Goal: Feedback & Contribution: Contribute content

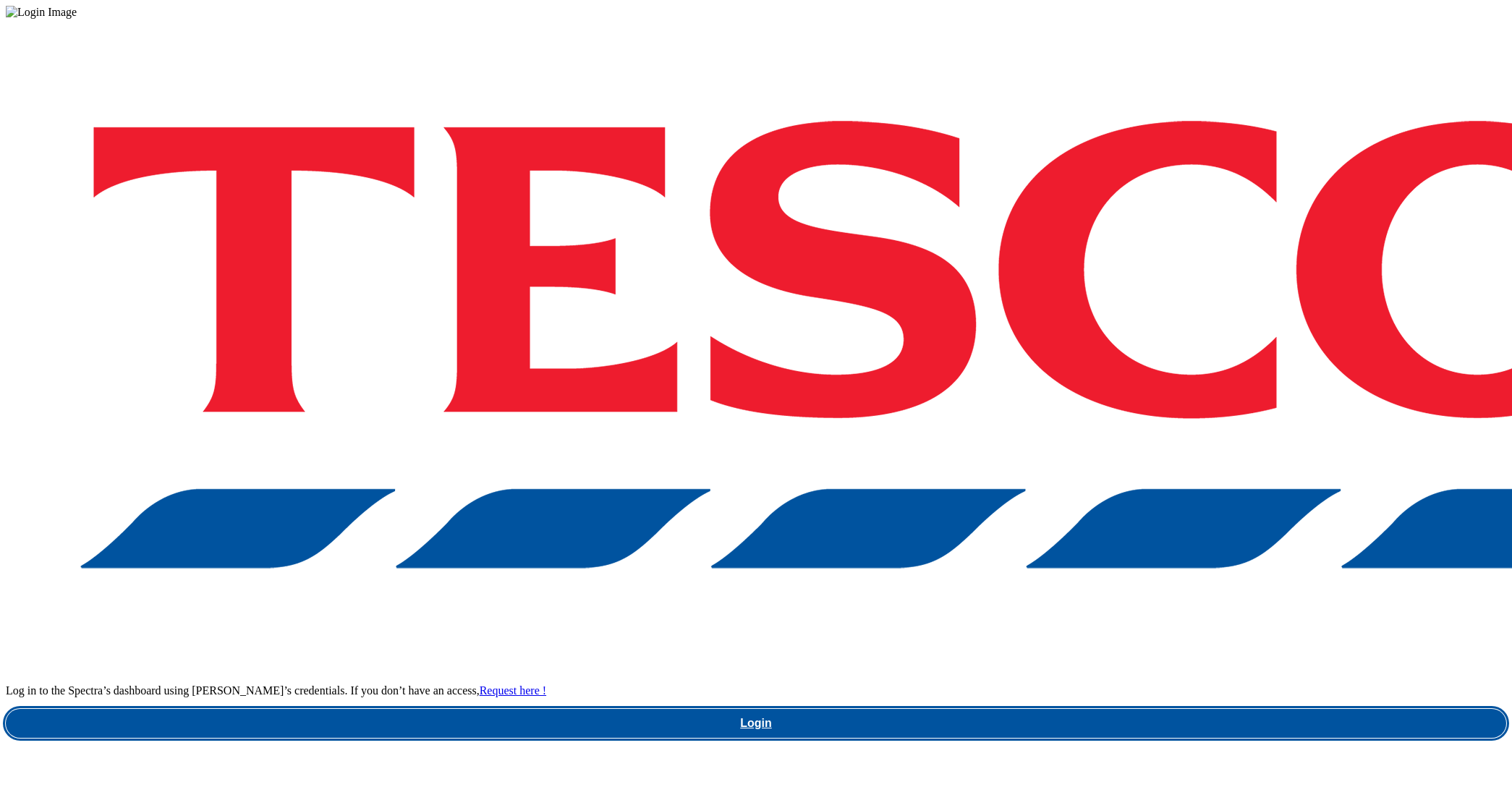
click at [1111, 709] on link "Login" at bounding box center [756, 723] width 1500 height 29
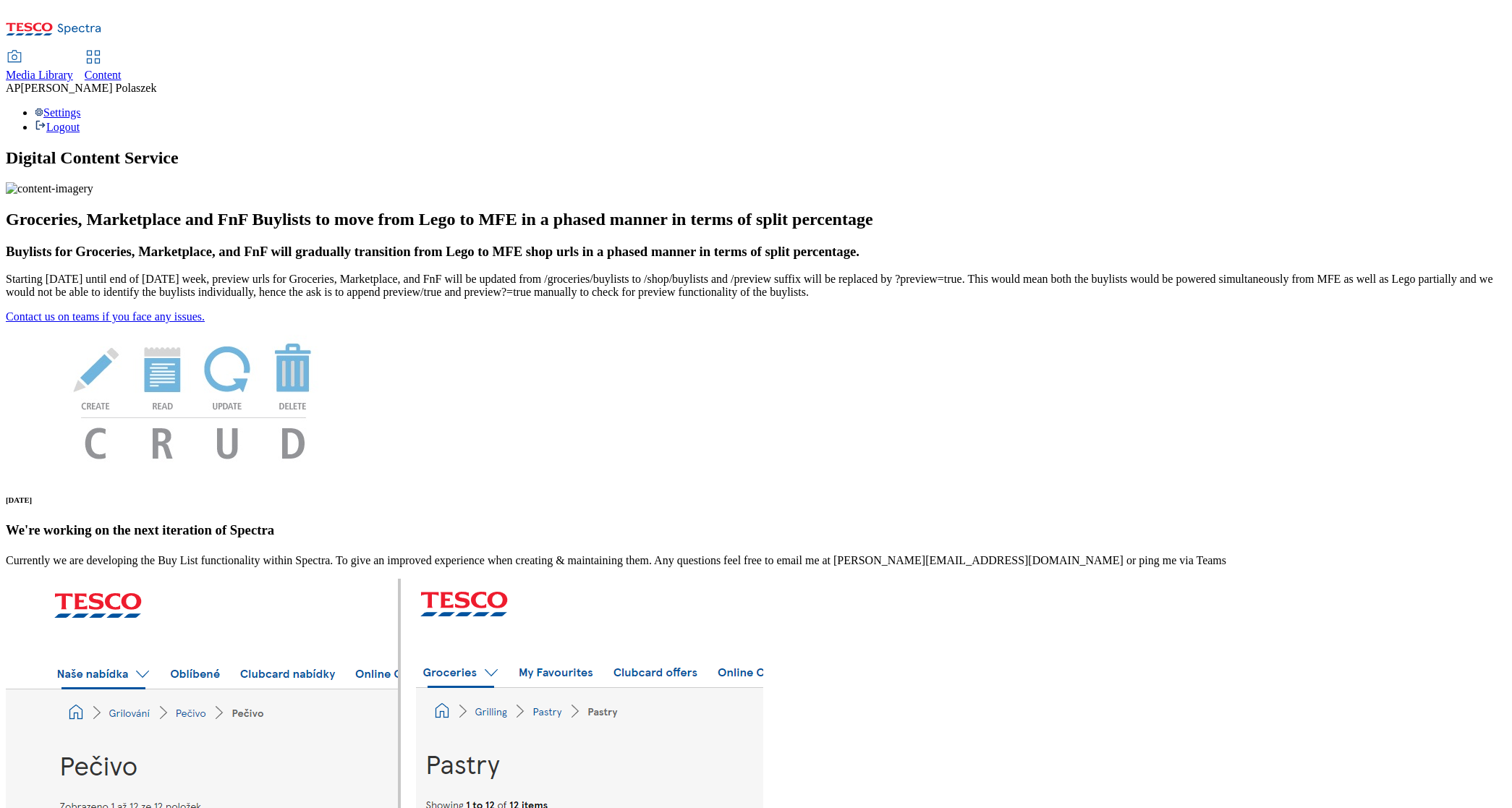
click at [122, 69] on span "Content" at bounding box center [103, 75] width 37 height 12
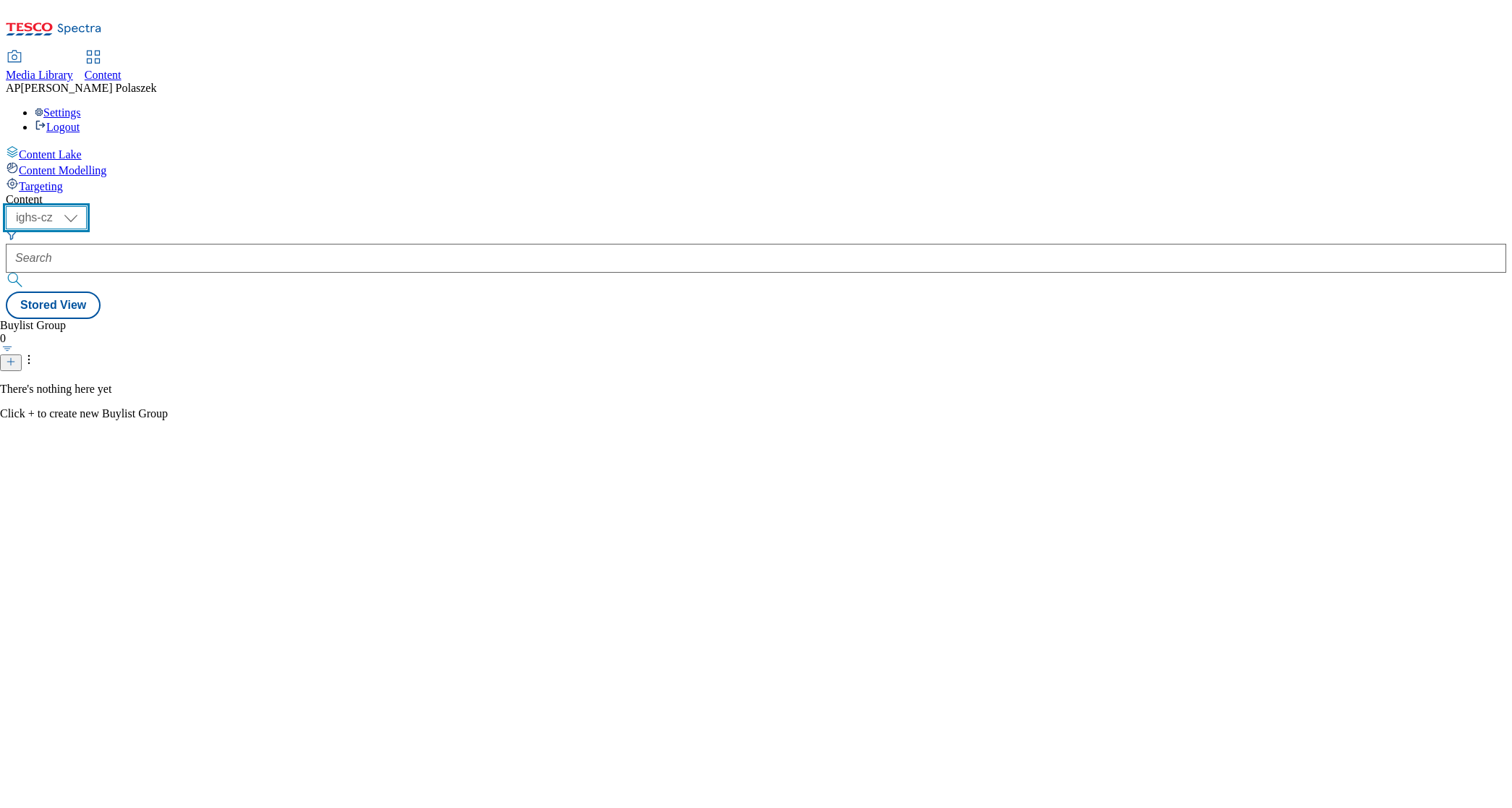
click at [87, 206] on select "ighs-cz ighs-hu ighs-sk" at bounding box center [46, 218] width 81 height 23
select select "ighs-cz"
click at [87, 206] on select "ighs-cz ighs-hu ighs-sk" at bounding box center [46, 218] width 81 height 23
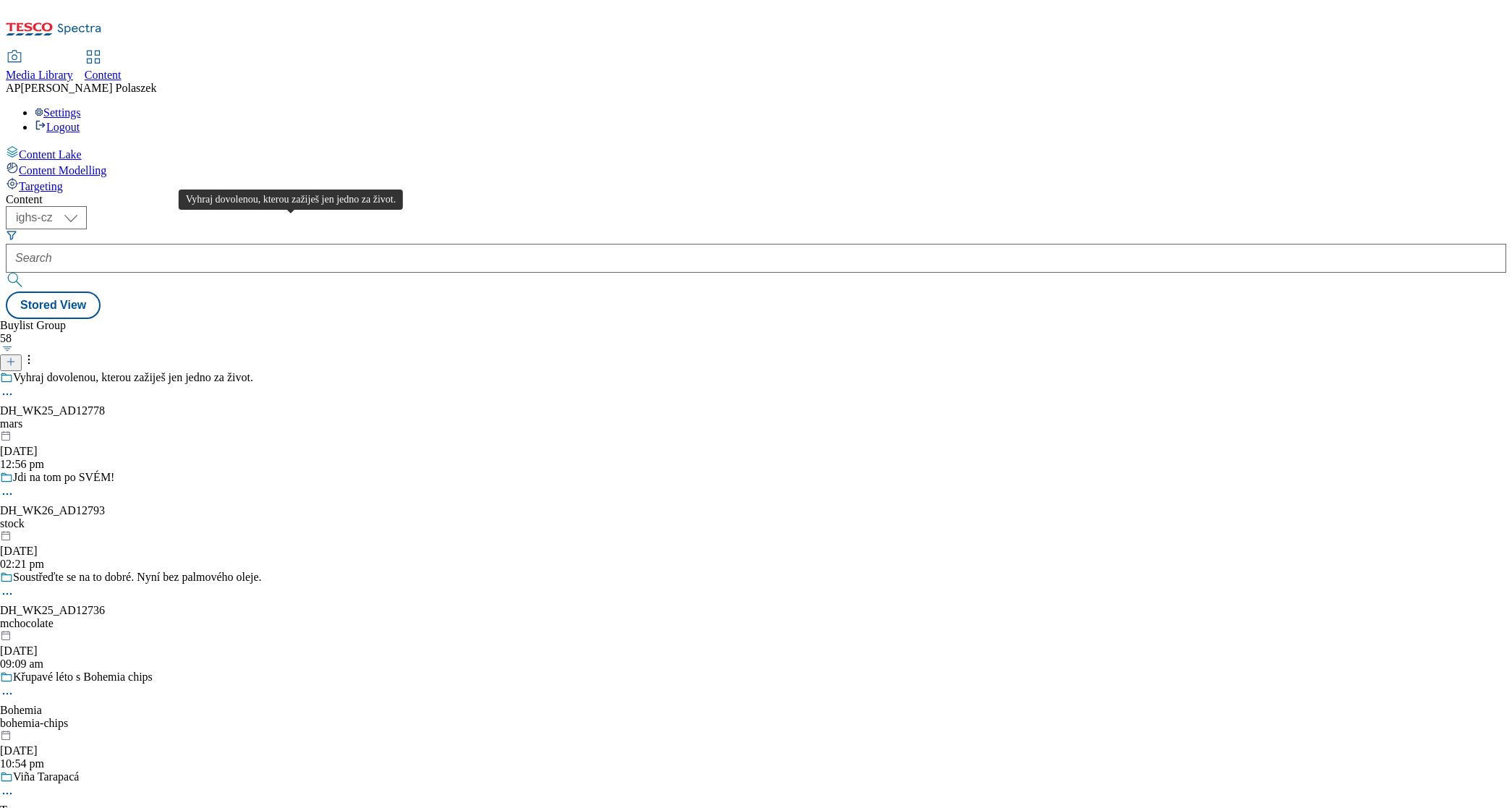
click at [253, 371] on div "Vyhraj dovolenou, kterou zažiješ jen jedno za život." at bounding box center [133, 377] width 240 height 13
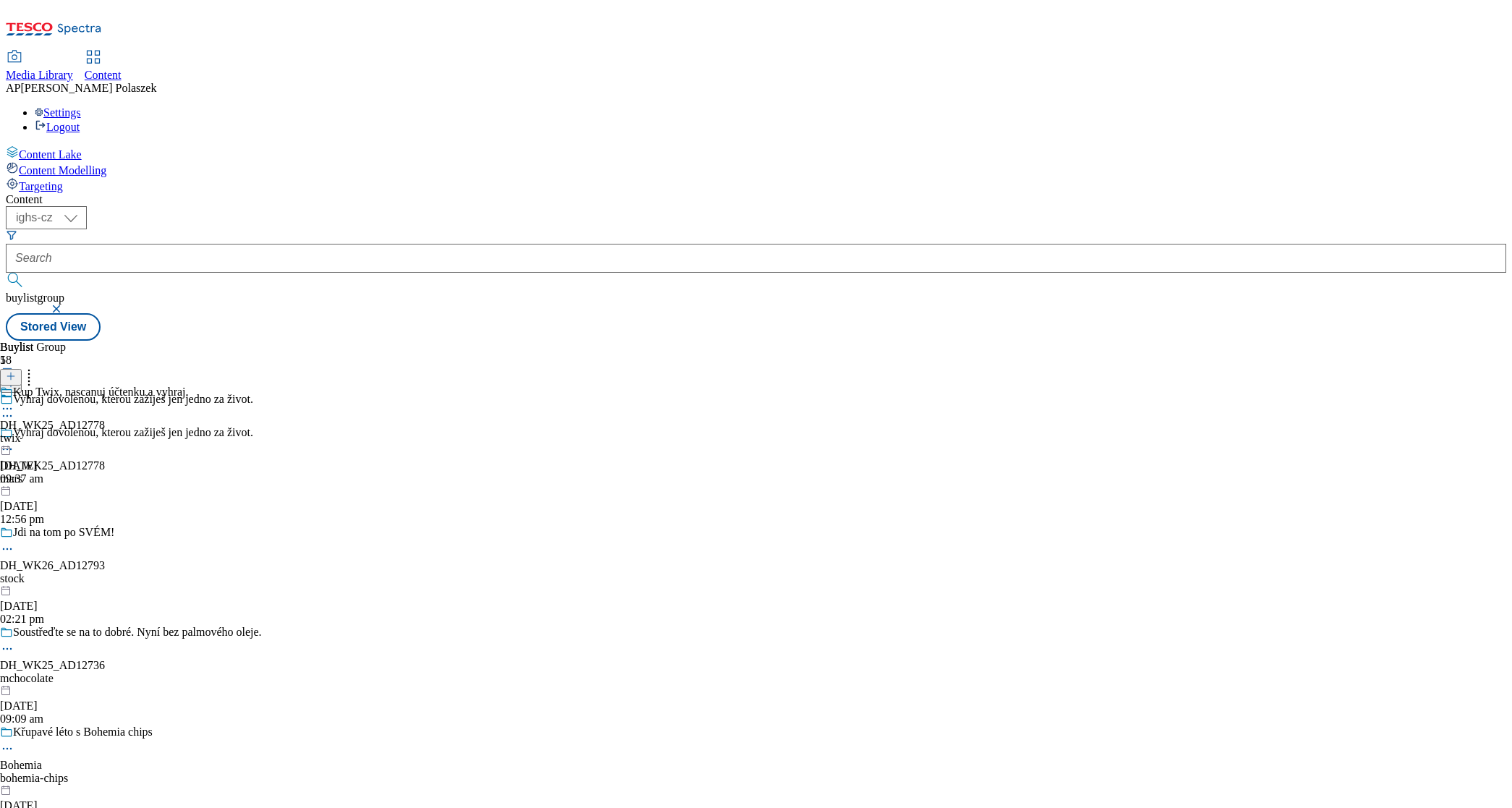
click at [15, 401] on icon at bounding box center [7, 408] width 15 height 15
click at [79, 501] on span "Preview" at bounding box center [62, 506] width 34 height 11
click at [189, 386] on div "Kup Twix, nascanuj účtenku a vyhraj." at bounding box center [101, 392] width 176 height 13
click at [15, 435] on icon at bounding box center [7, 442] width 15 height 15
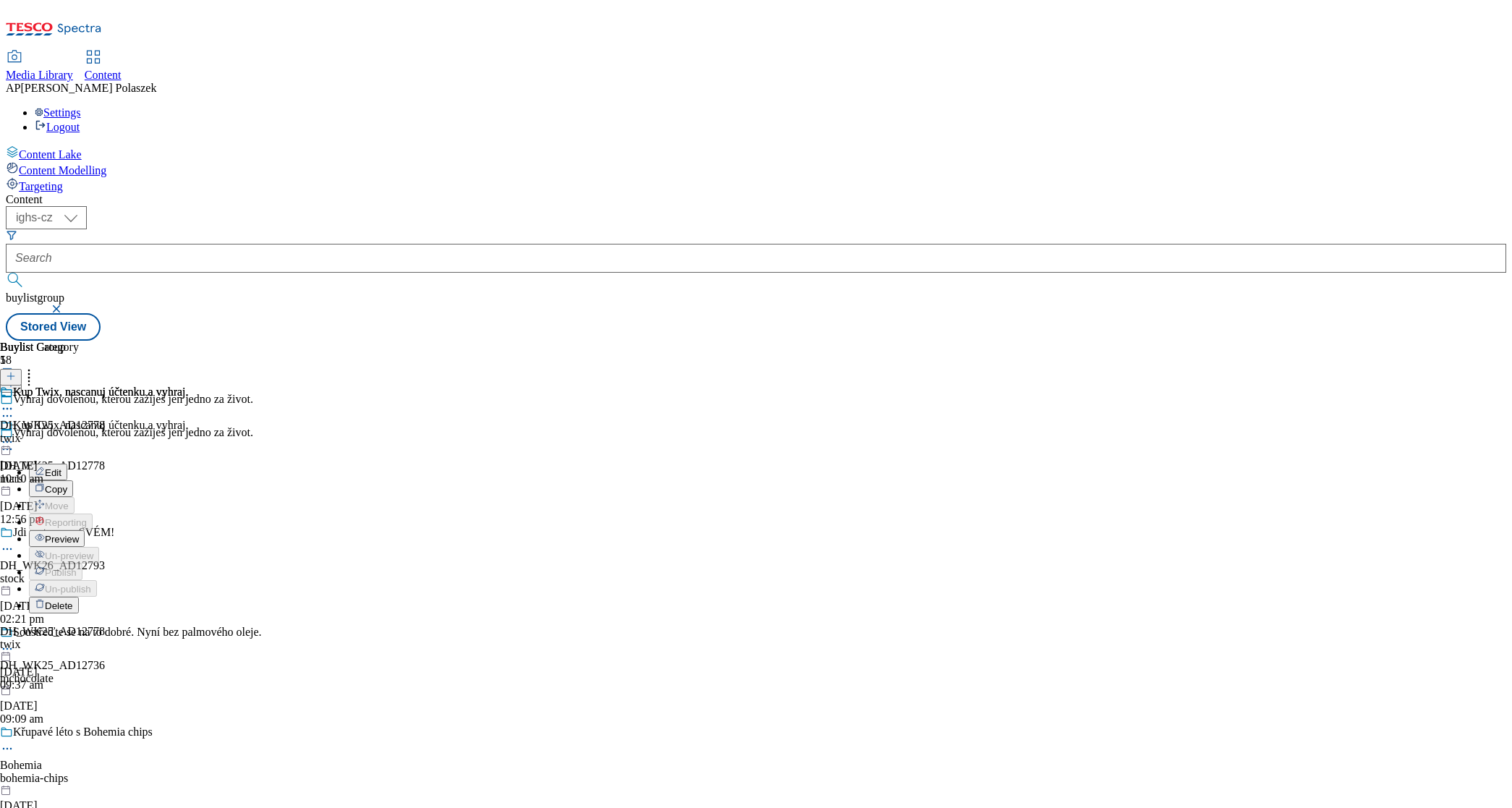
click at [61, 467] on span "Edit" at bounding box center [53, 473] width 16 height 11
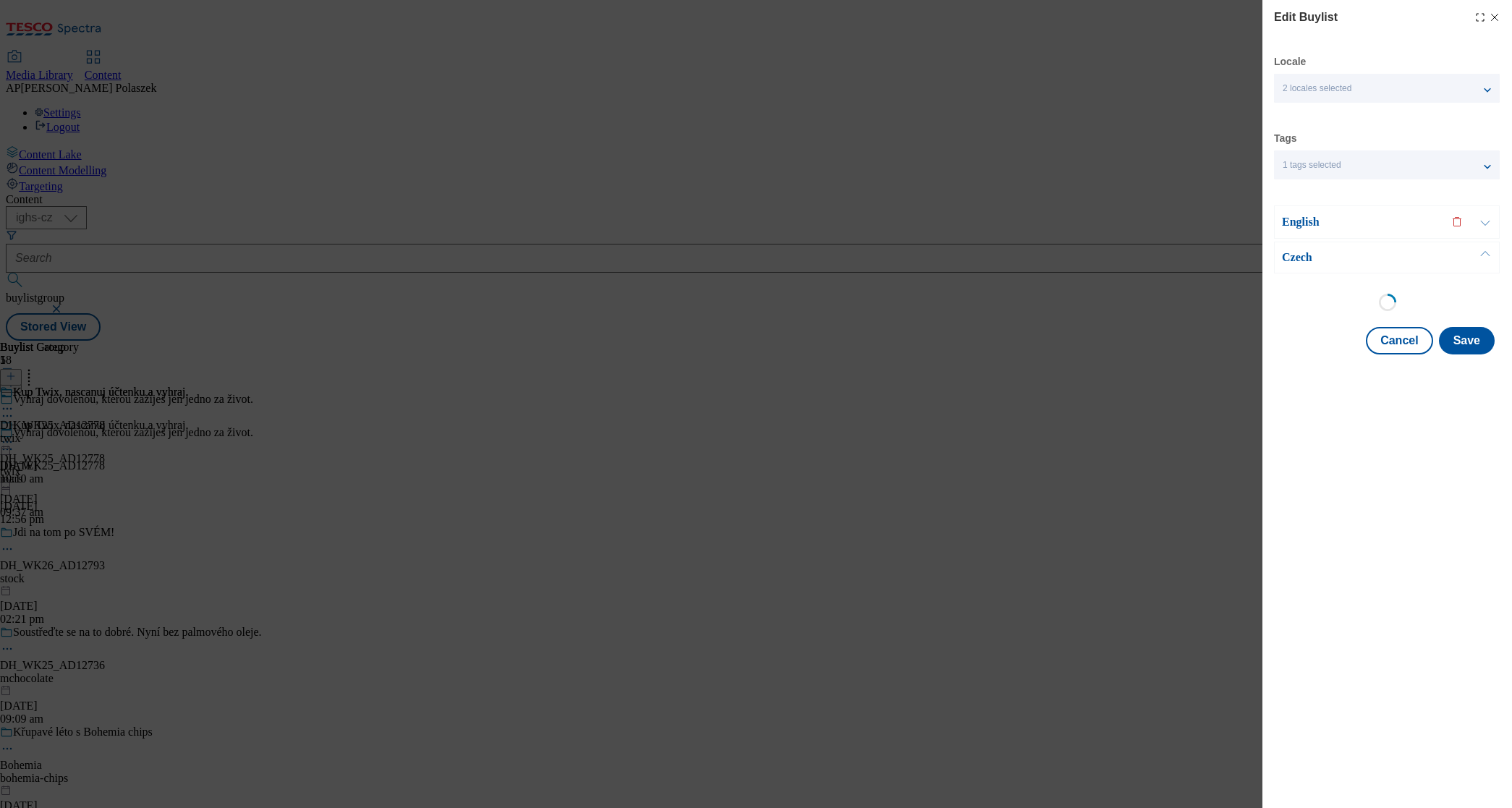
select select "seasonal"
select select "dunnhumby"
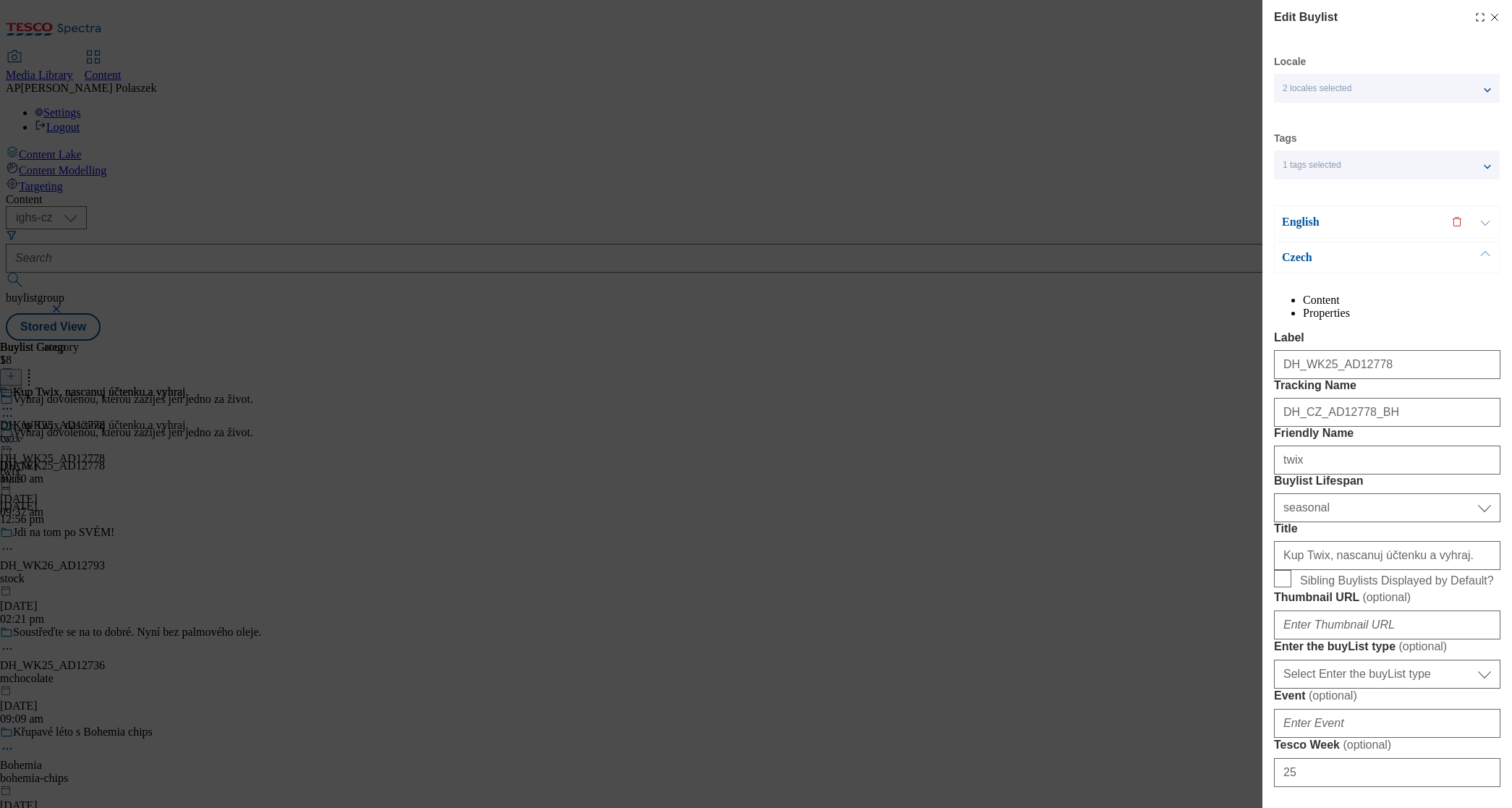
select select "Banner"
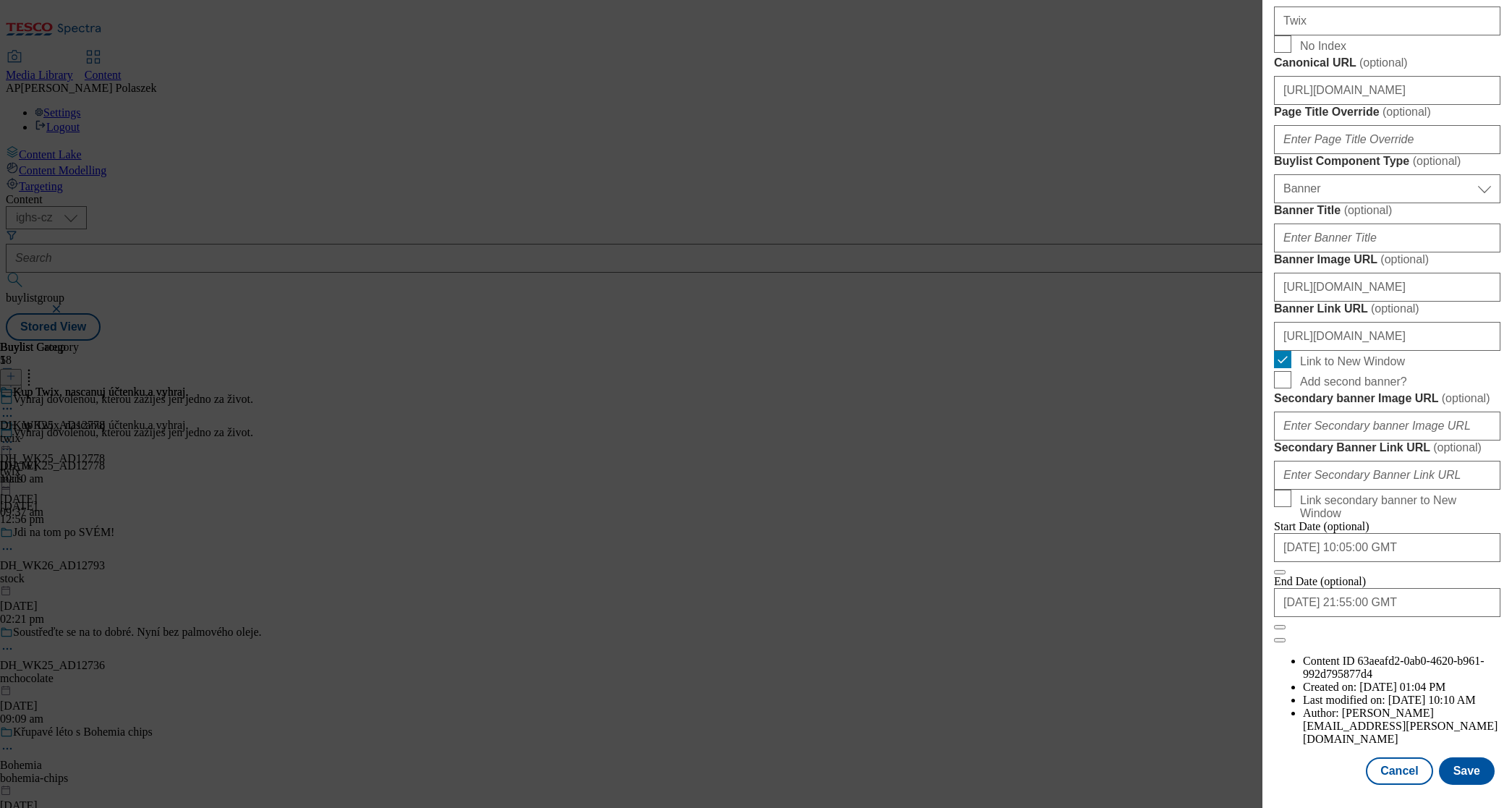
scroll to position [1164, 0]
click at [1449, 301] on input "https://digitalcontent.api.tesco.com/v2/media/ighs-ce-mktg/a294c26d-e322-4abc-8…" at bounding box center [1388, 286] width 227 height 29
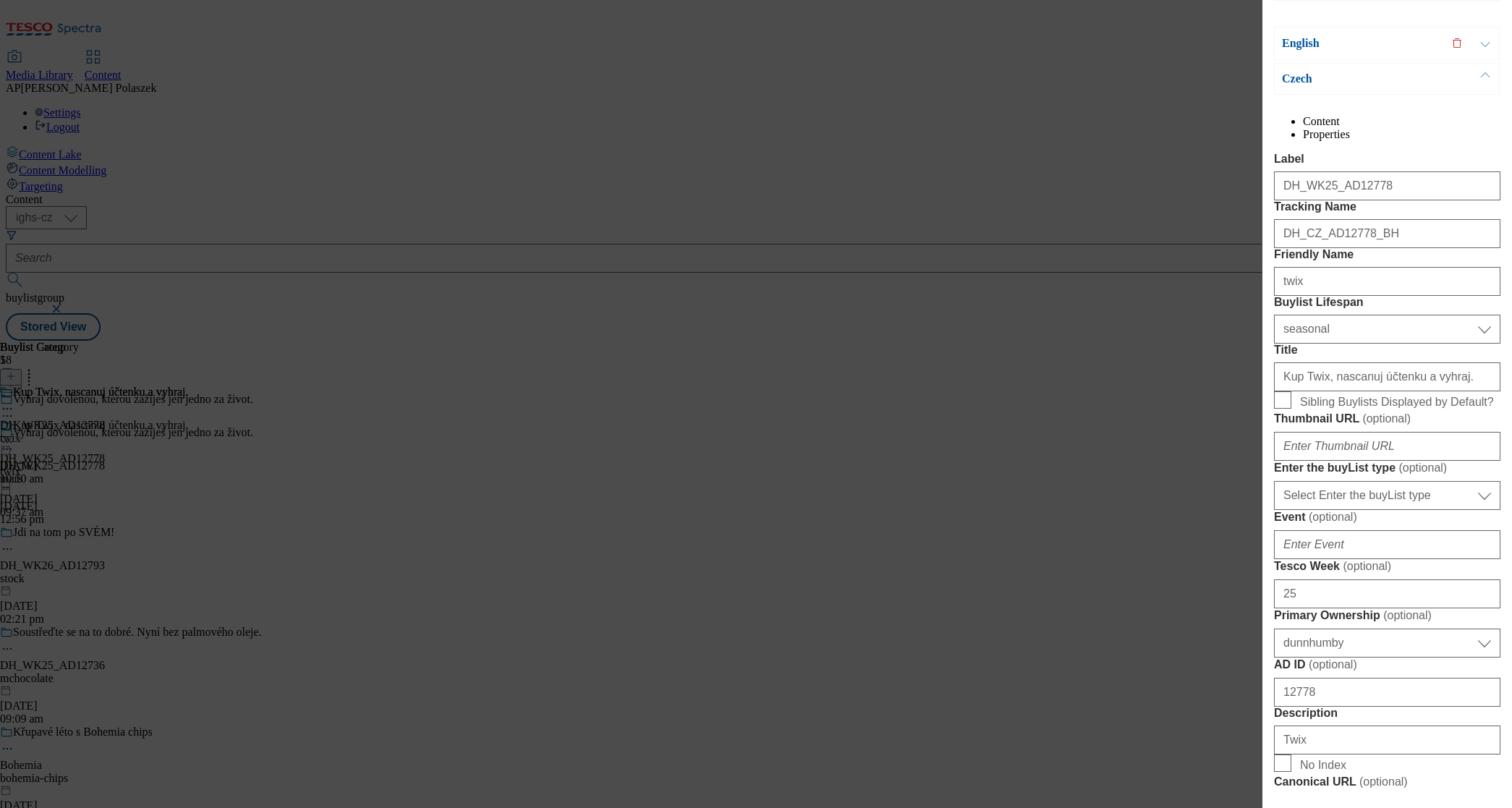
scroll to position [0, 0]
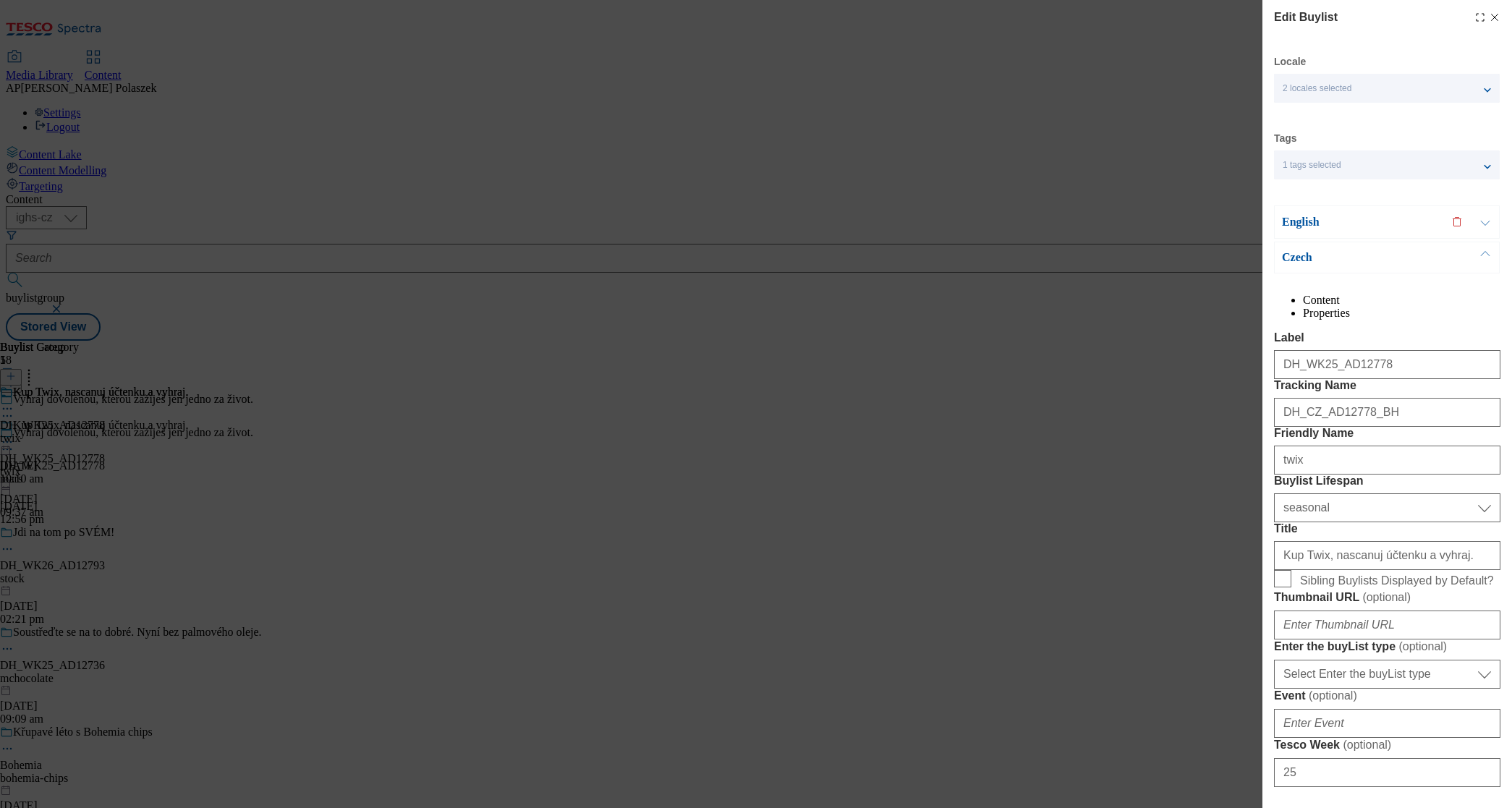
click at [1489, 16] on icon "Modal" at bounding box center [1494, 17] width 12 height 12
select select "seasonal"
select select "dunnhumby"
select select "Banner"
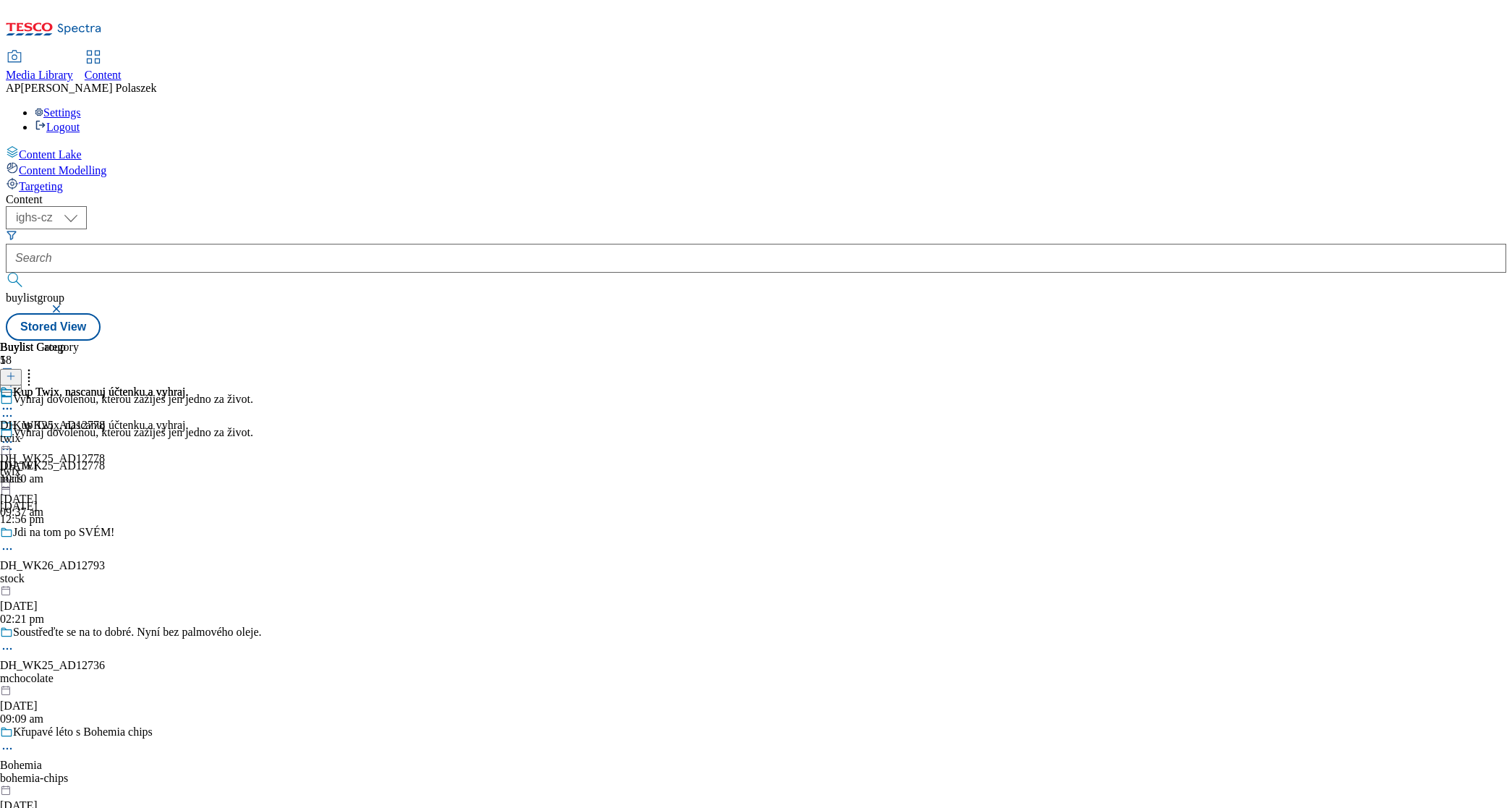
click at [9, 441] on circle at bounding box center [7, 442] width 2 height 2
click at [79, 534] on span "Preview" at bounding box center [62, 539] width 34 height 11
click at [15, 435] on icon at bounding box center [7, 442] width 15 height 15
click at [79, 534] on span "Preview" at bounding box center [62, 539] width 34 height 11
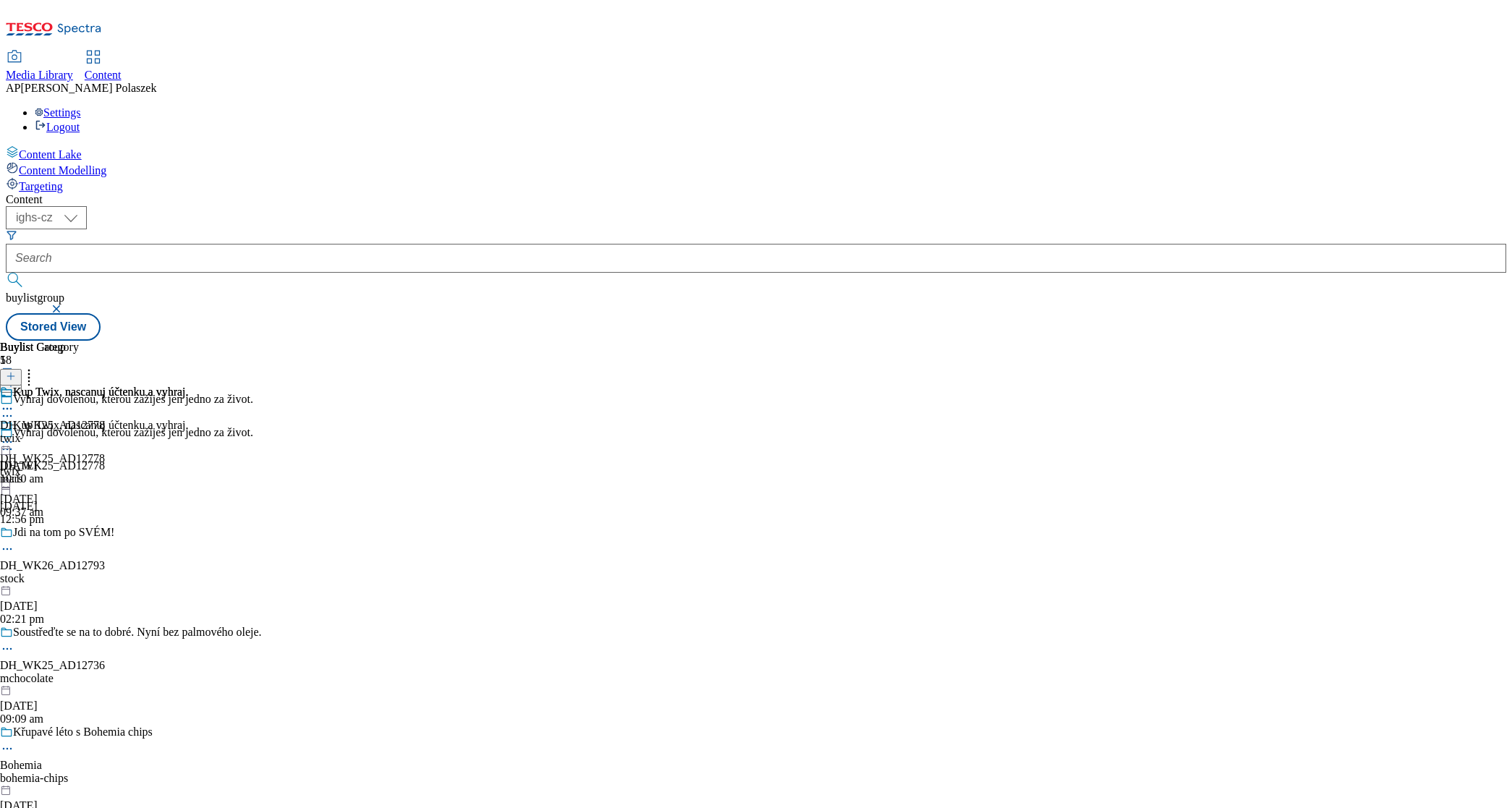
click at [1470, 106] on div "Settings Logout" at bounding box center [756, 120] width 1500 height 27
click at [1141, 193] on div "Content ( optional ) ighs-cz ighs-hu ighs-sk ighs-cz buylistgroup Stored View B…" at bounding box center [756, 267] width 1500 height 147
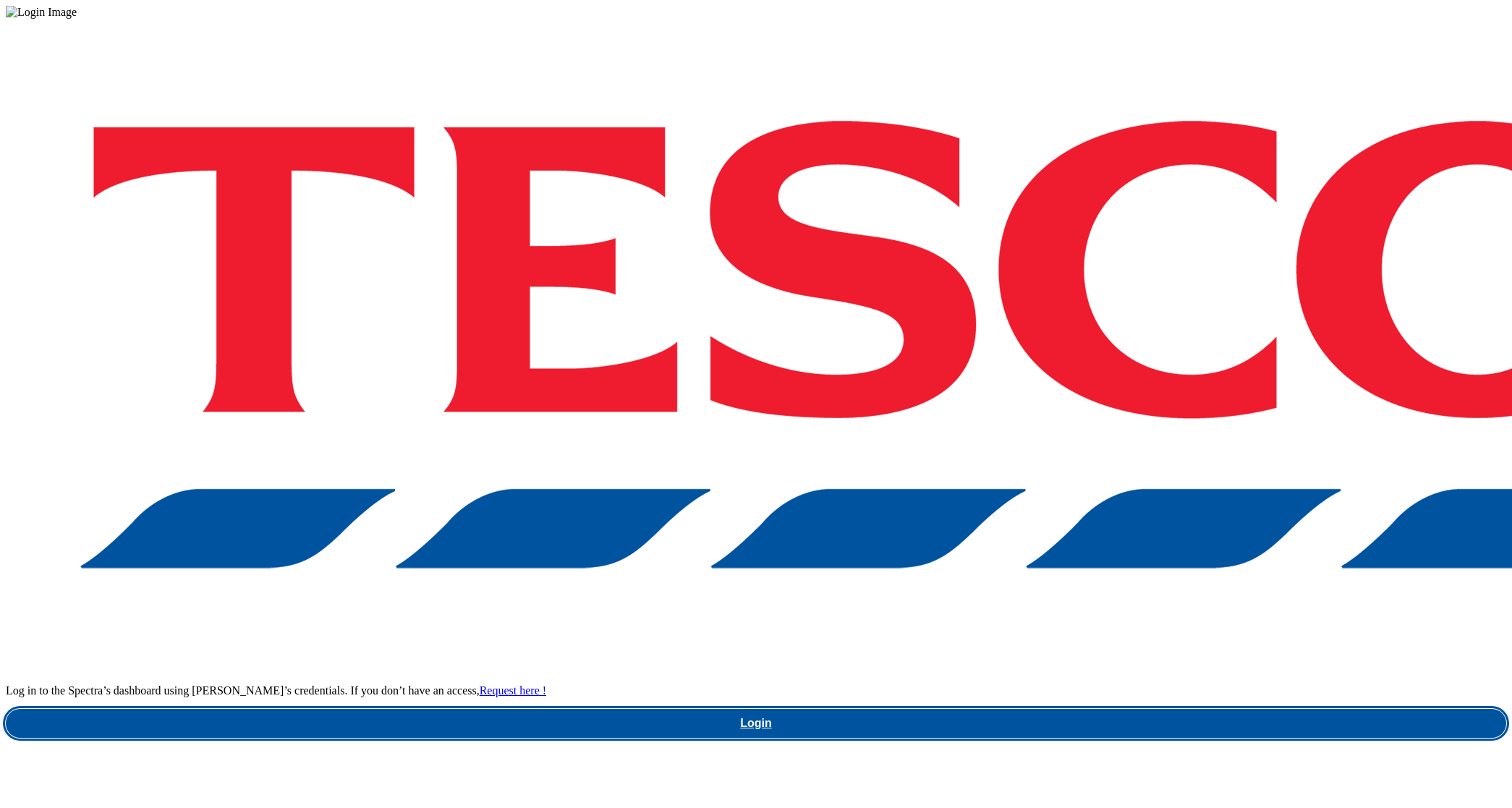
click at [1112, 709] on link "Login" at bounding box center [756, 723] width 1500 height 29
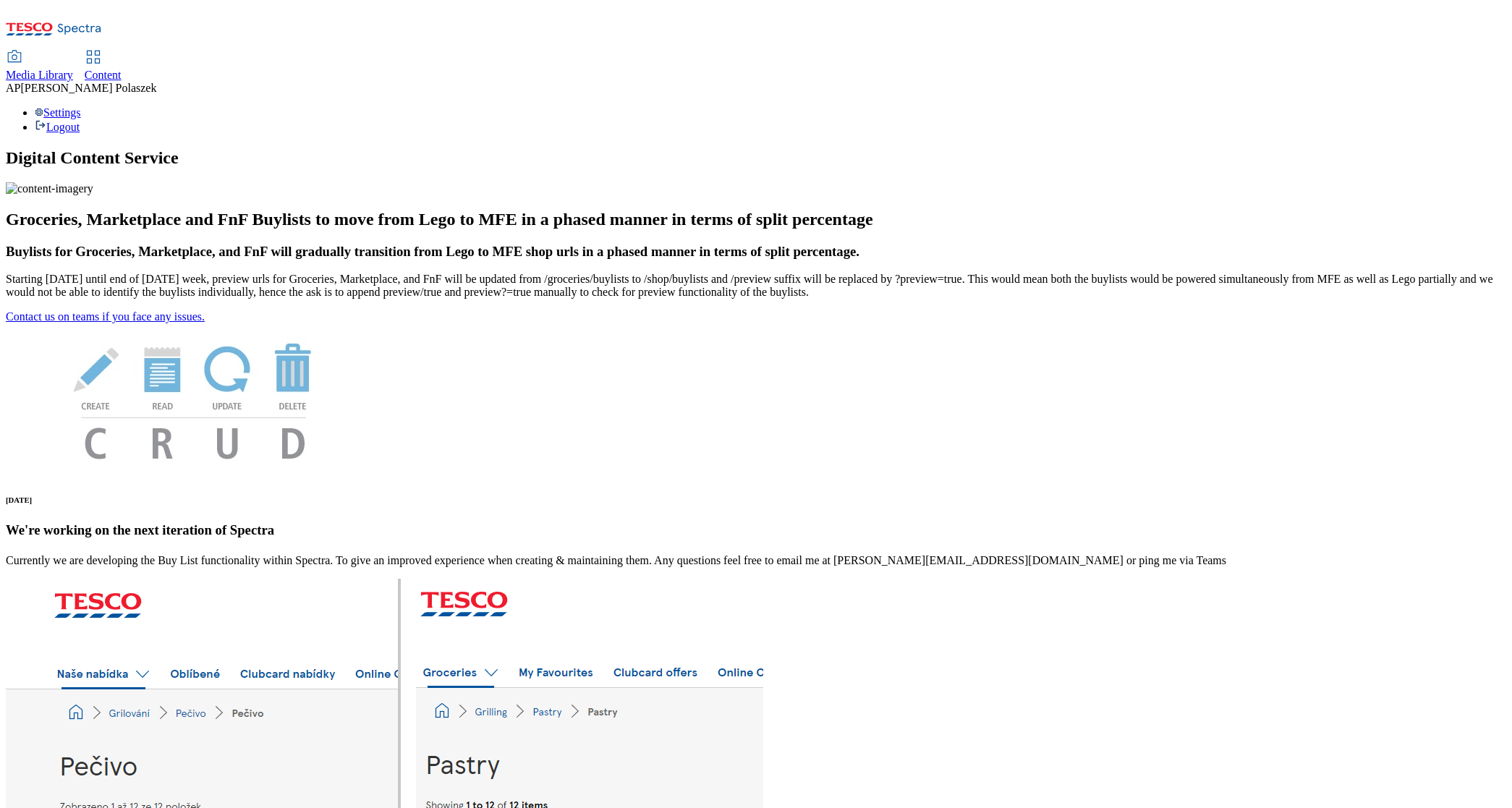
click at [122, 69] on span "Content" at bounding box center [103, 75] width 37 height 12
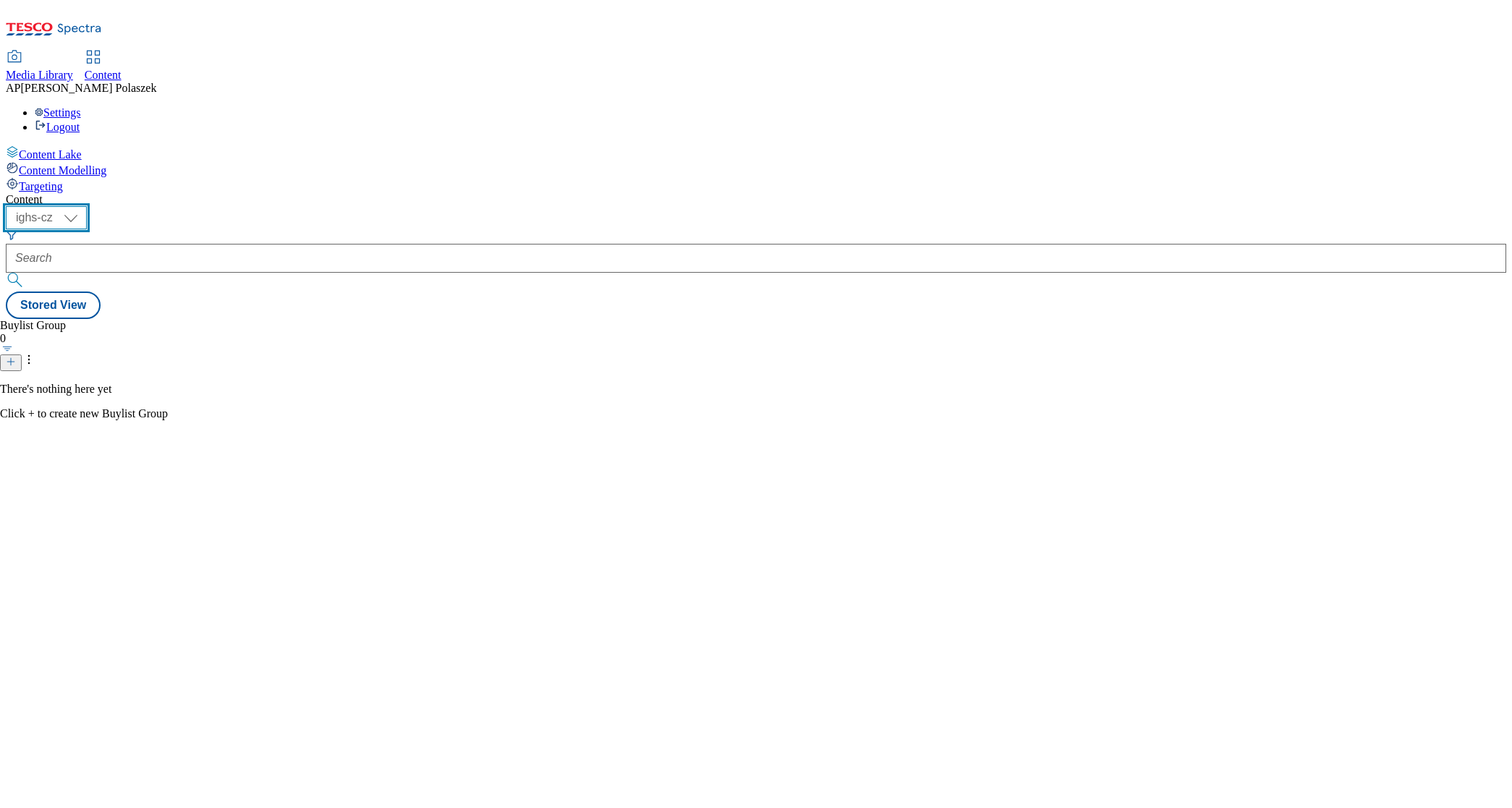
click at [87, 206] on select "ighs-cz ighs-hu ighs-sk" at bounding box center [46, 218] width 81 height 23
select select "ighs-cz"
click at [87, 206] on select "ighs-cz ighs-hu ighs-sk" at bounding box center [46, 218] width 81 height 23
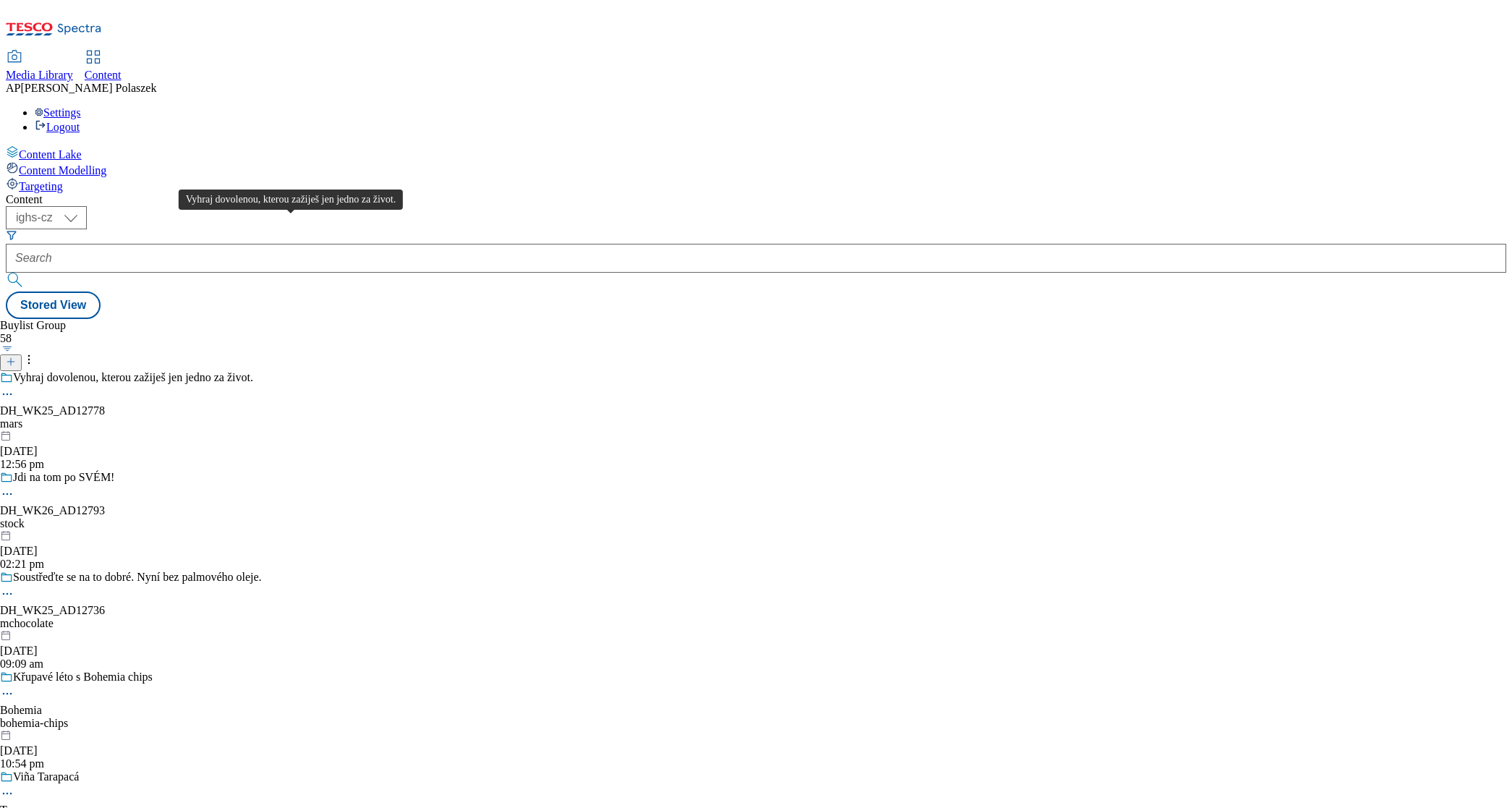
click at [253, 371] on div "Vyhraj dovolenou, kterou zažiješ jen jedno za život." at bounding box center [133, 377] width 240 height 13
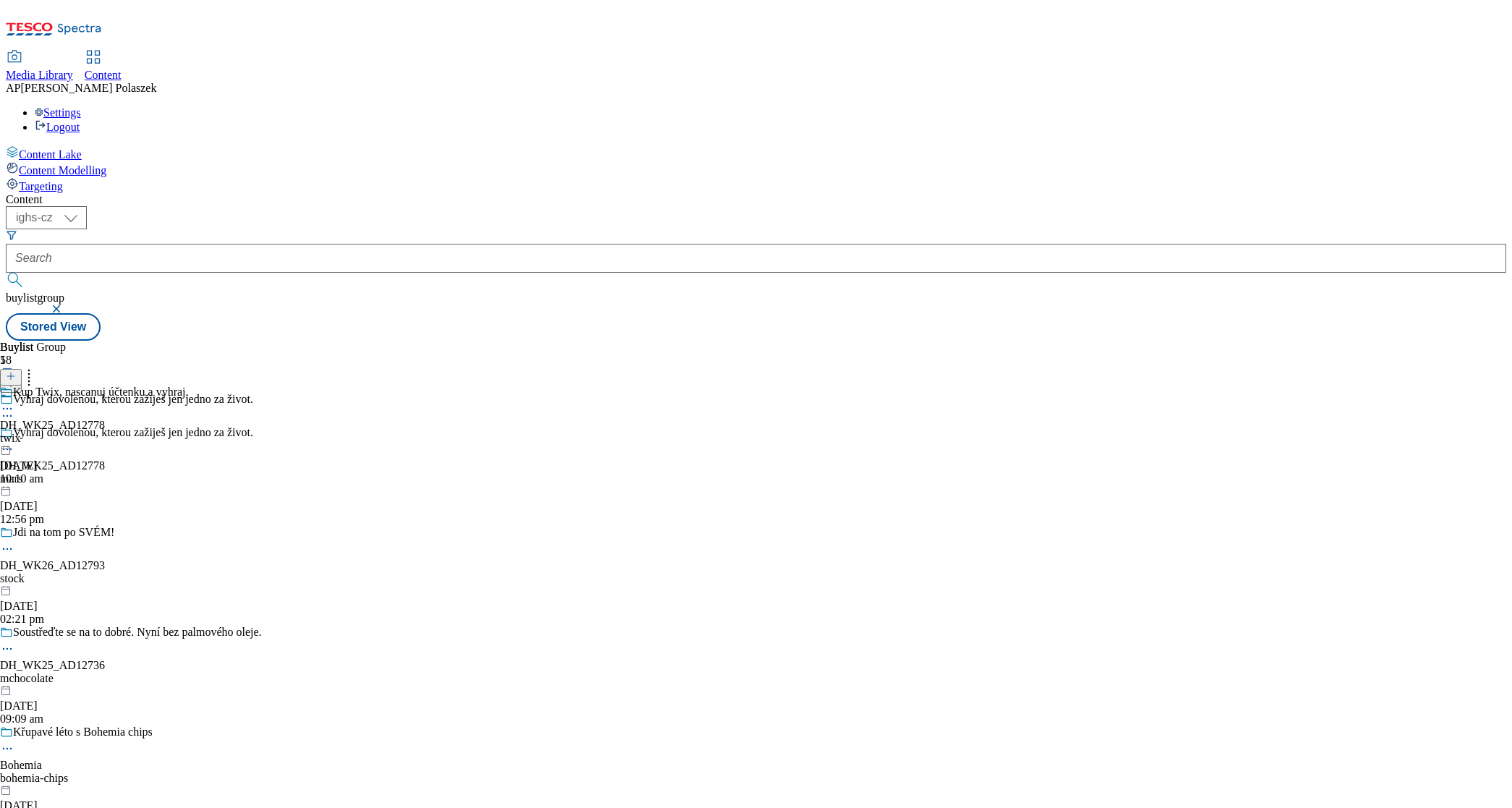
click at [189, 386] on div "Kup Twix, nascanuj účtenku a vyhraj. DH_WK25_AD12778 twix 11 Aug 2025 10:10 am" at bounding box center [94, 435] width 189 height 100
click at [15, 435] on icon at bounding box center [7, 442] width 15 height 15
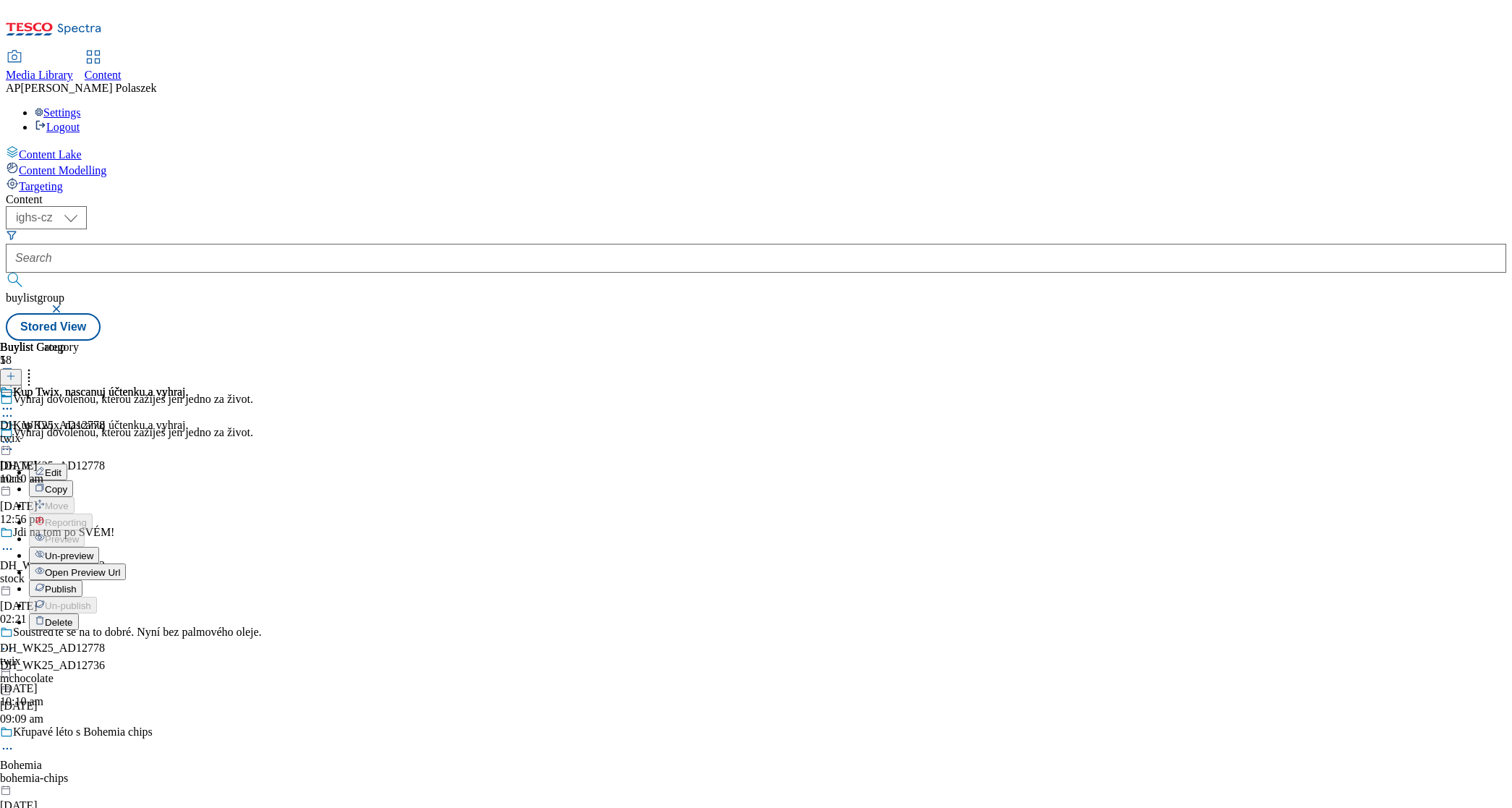
click at [120, 567] on span "Open Preview Url" at bounding box center [82, 572] width 75 height 11
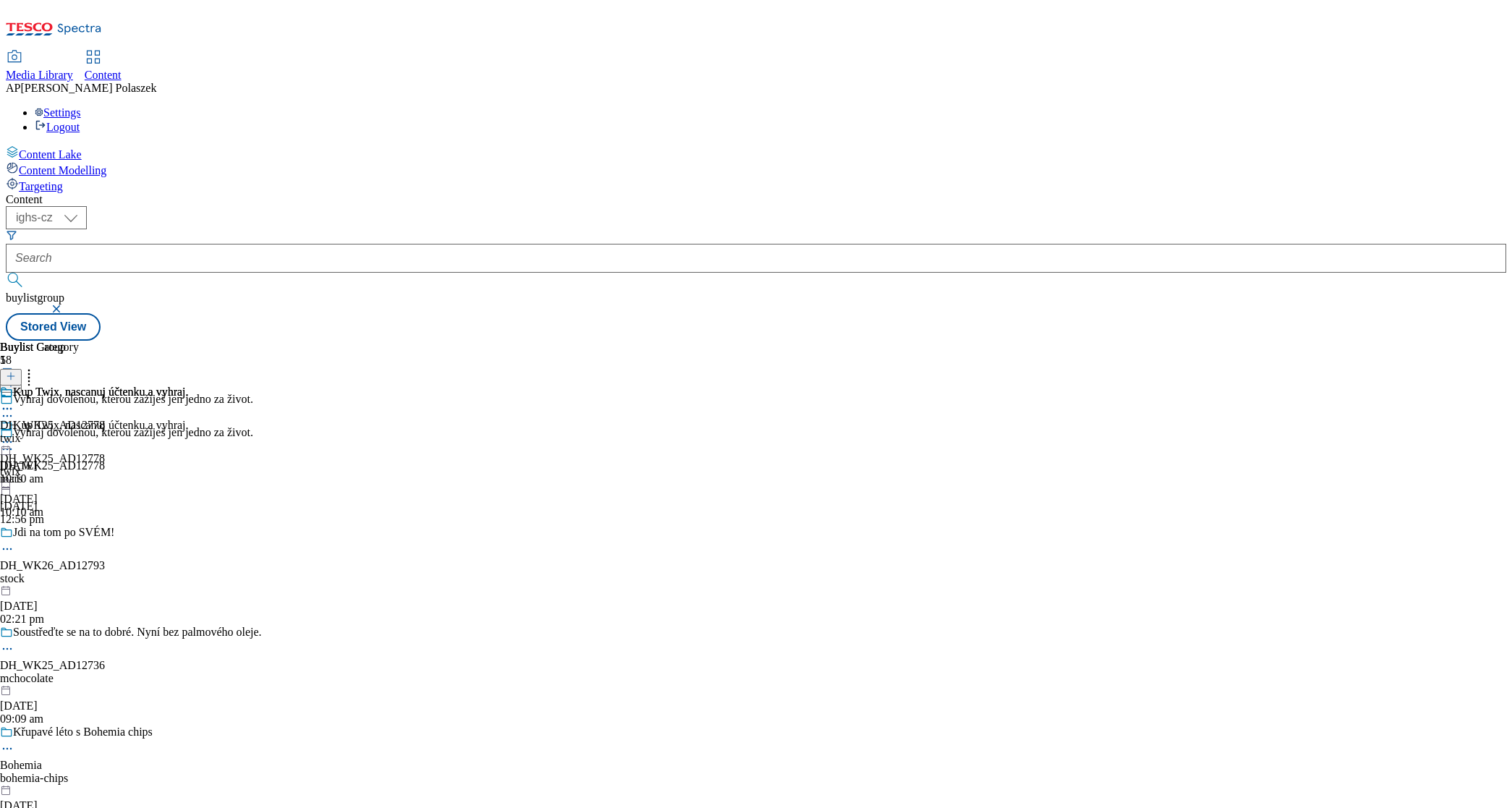
click at [15, 435] on icon at bounding box center [7, 442] width 15 height 15
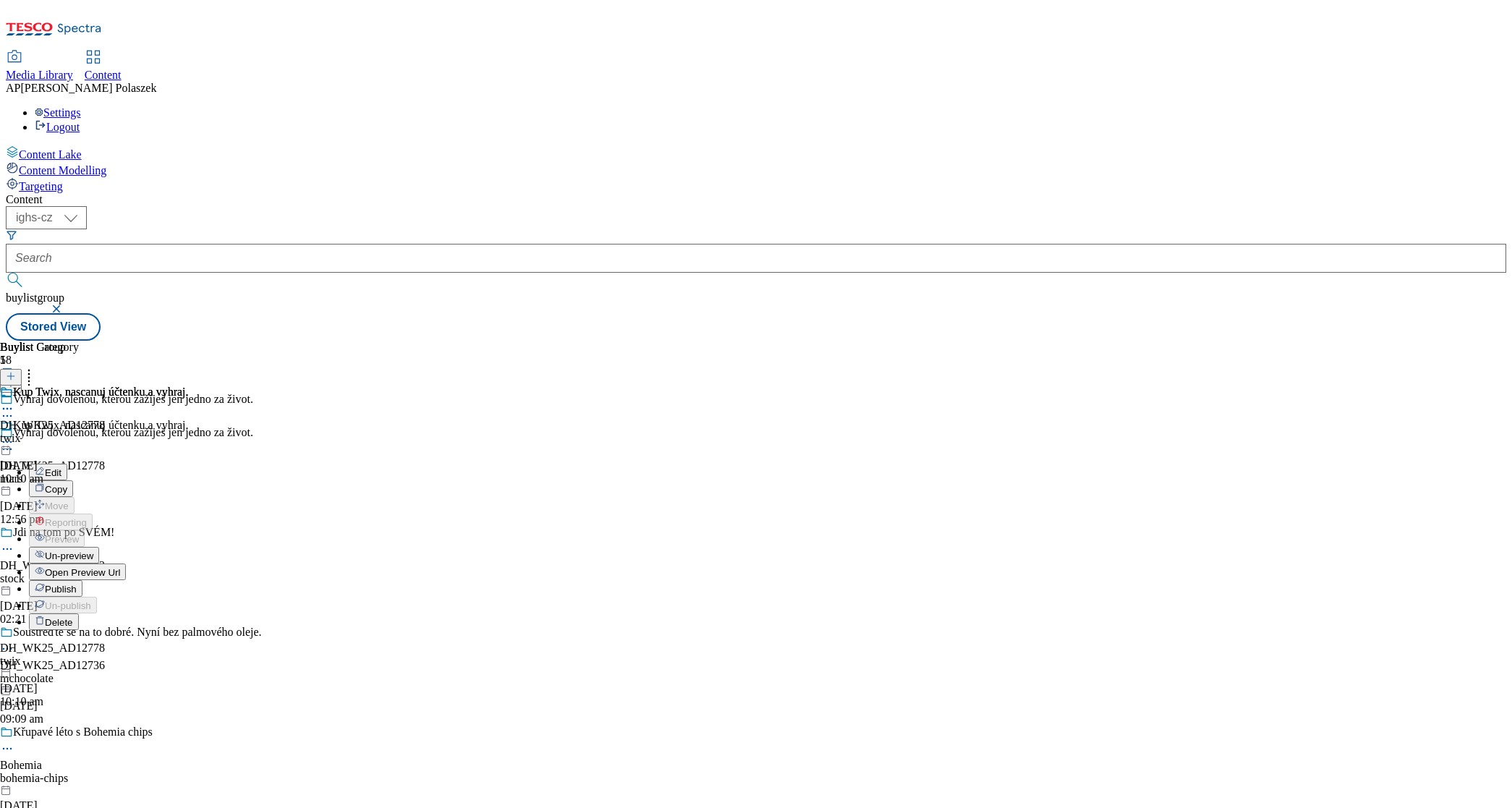
click at [93, 550] on span "Un-preview" at bounding box center [69, 556] width 48 height 11
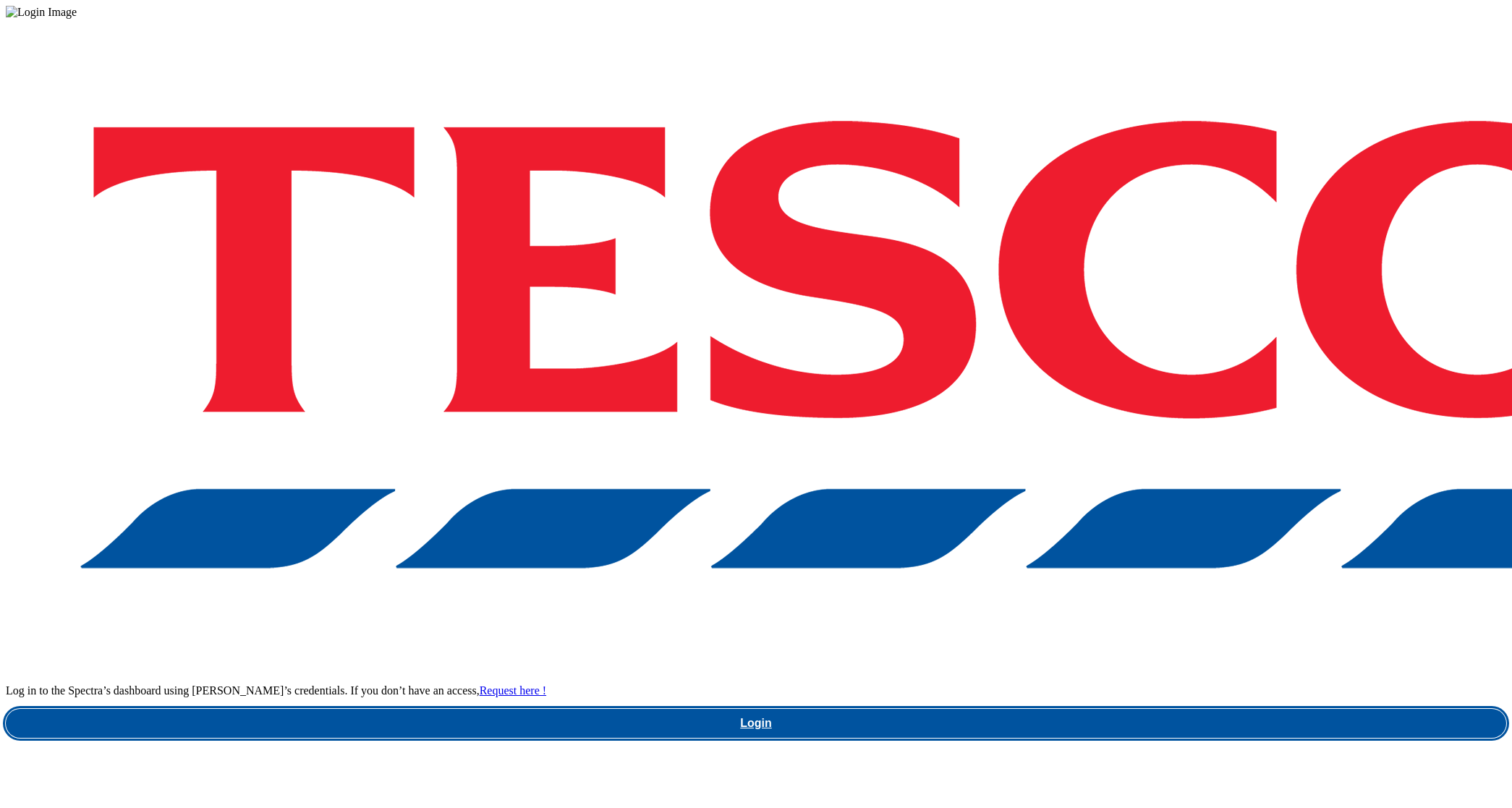
click at [1154, 709] on link "Login" at bounding box center [756, 723] width 1500 height 29
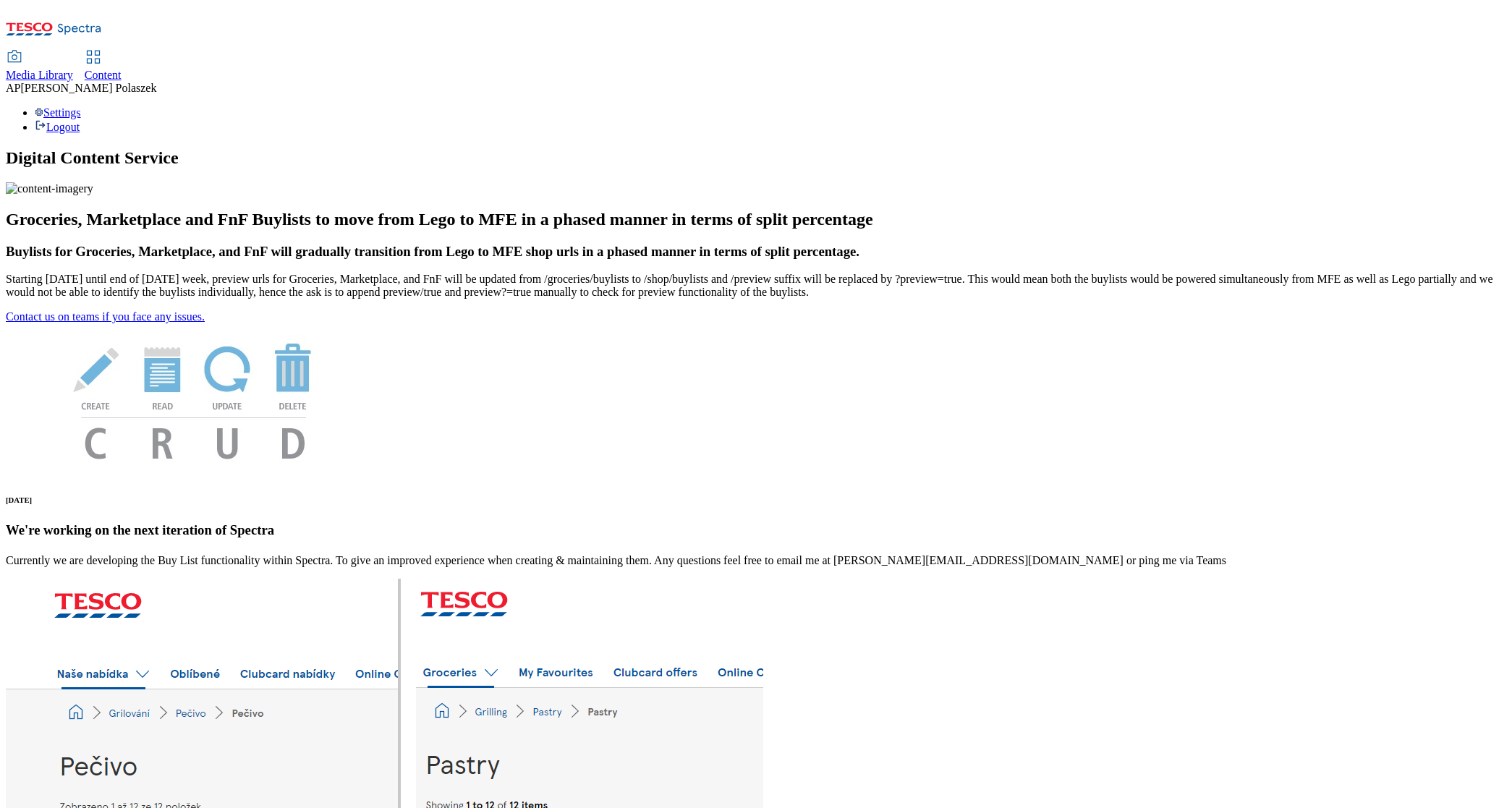
click at [93, 196] on img at bounding box center [49, 189] width 88 height 13
click at [122, 69] on span "Content" at bounding box center [103, 75] width 37 height 12
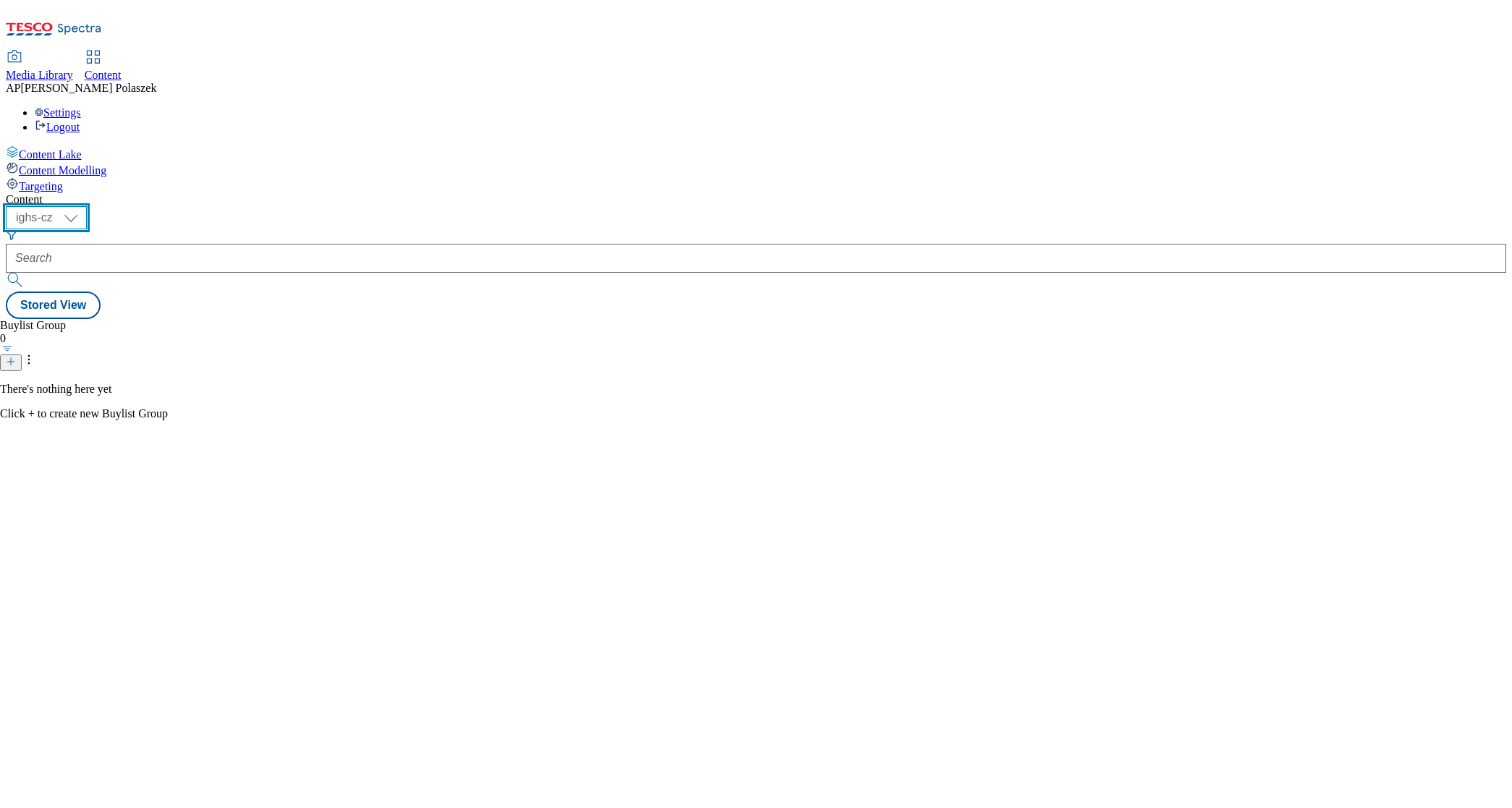
click at [87, 206] on select "ighs-cz ighs-hu ighs-sk" at bounding box center [46, 218] width 81 height 23
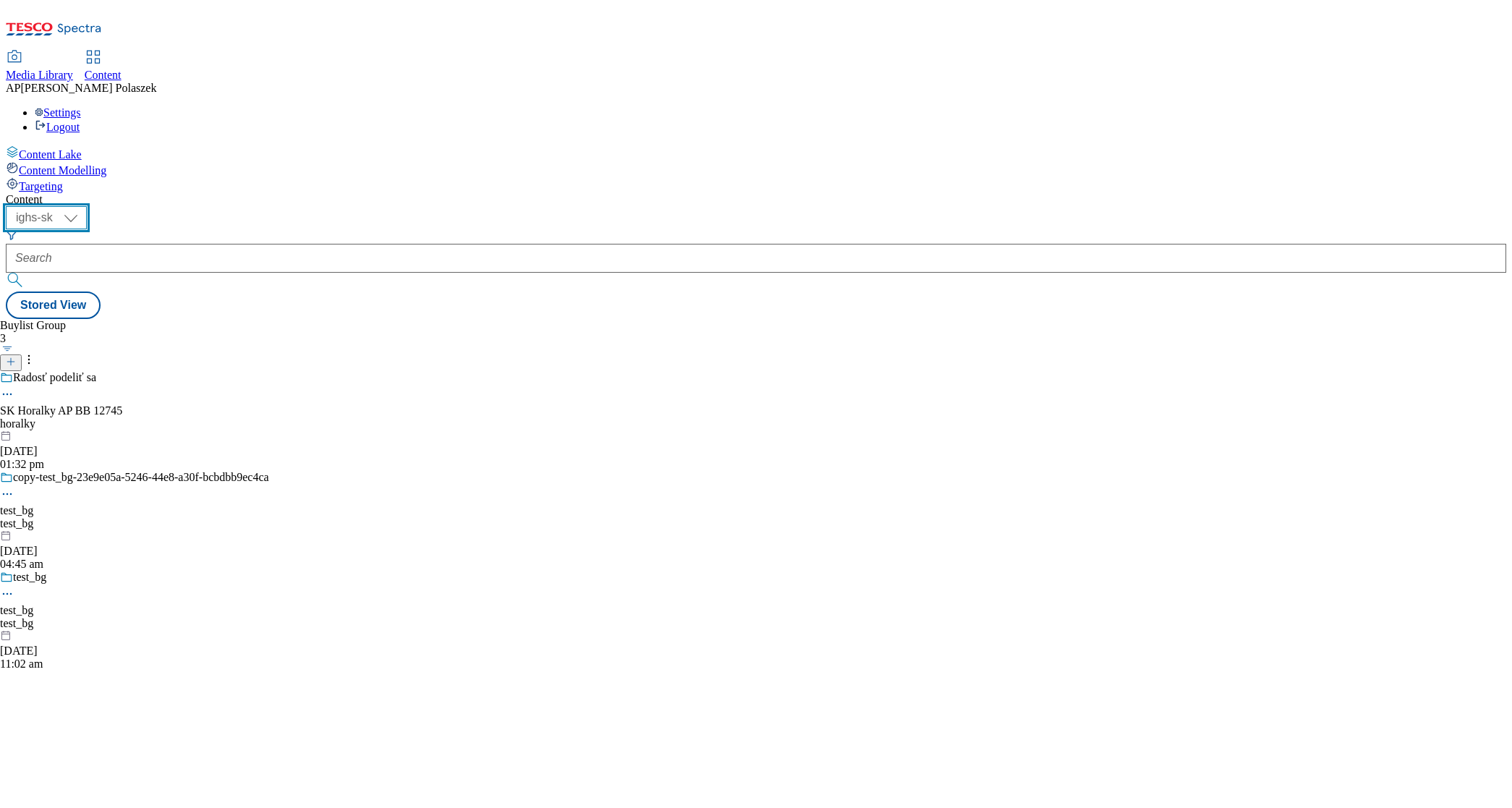
click at [87, 206] on select "ighs-cz ighs-hu ighs-sk" at bounding box center [46, 218] width 81 height 23
select select "ighs-cz"
click at [87, 206] on select "ighs-cz ighs-hu ighs-sk" at bounding box center [46, 218] width 81 height 23
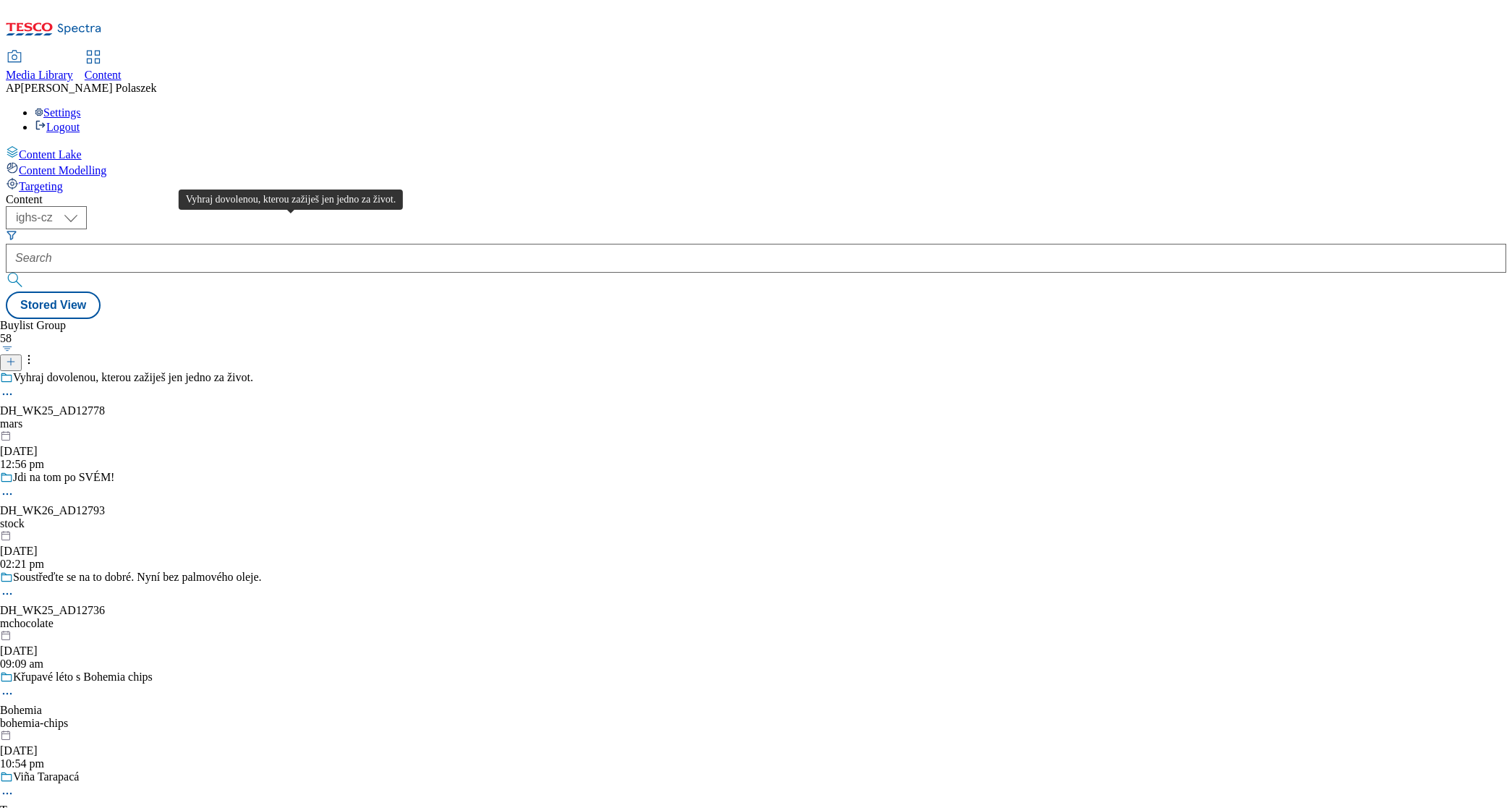
click at [253, 371] on div "Vyhraj dovolenou, kterou zažiješ jen jedno za život." at bounding box center [133, 377] width 240 height 13
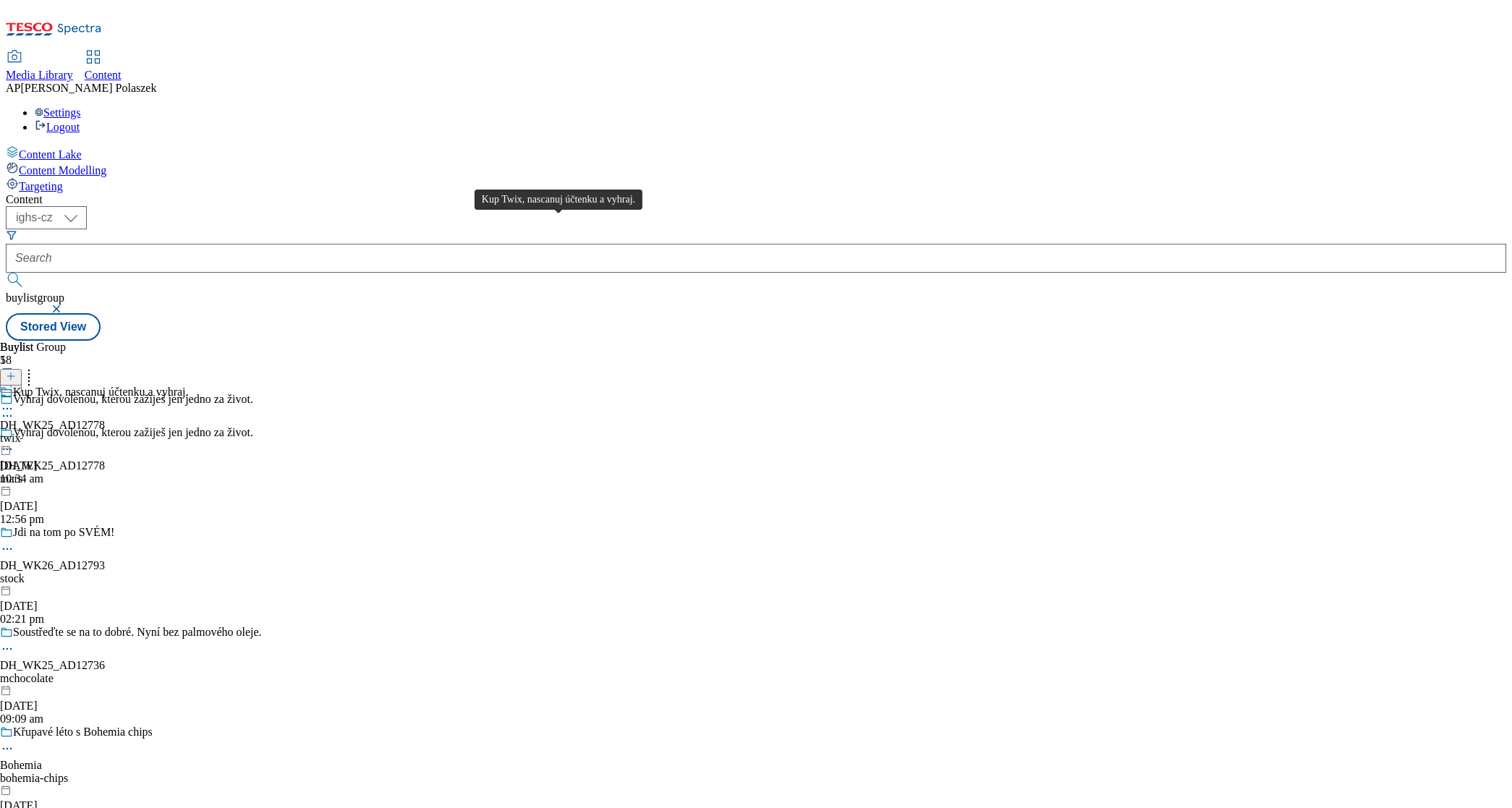
click at [189, 386] on div "Kup Twix, nascanuj účtenku a vyhraj." at bounding box center [101, 392] width 176 height 13
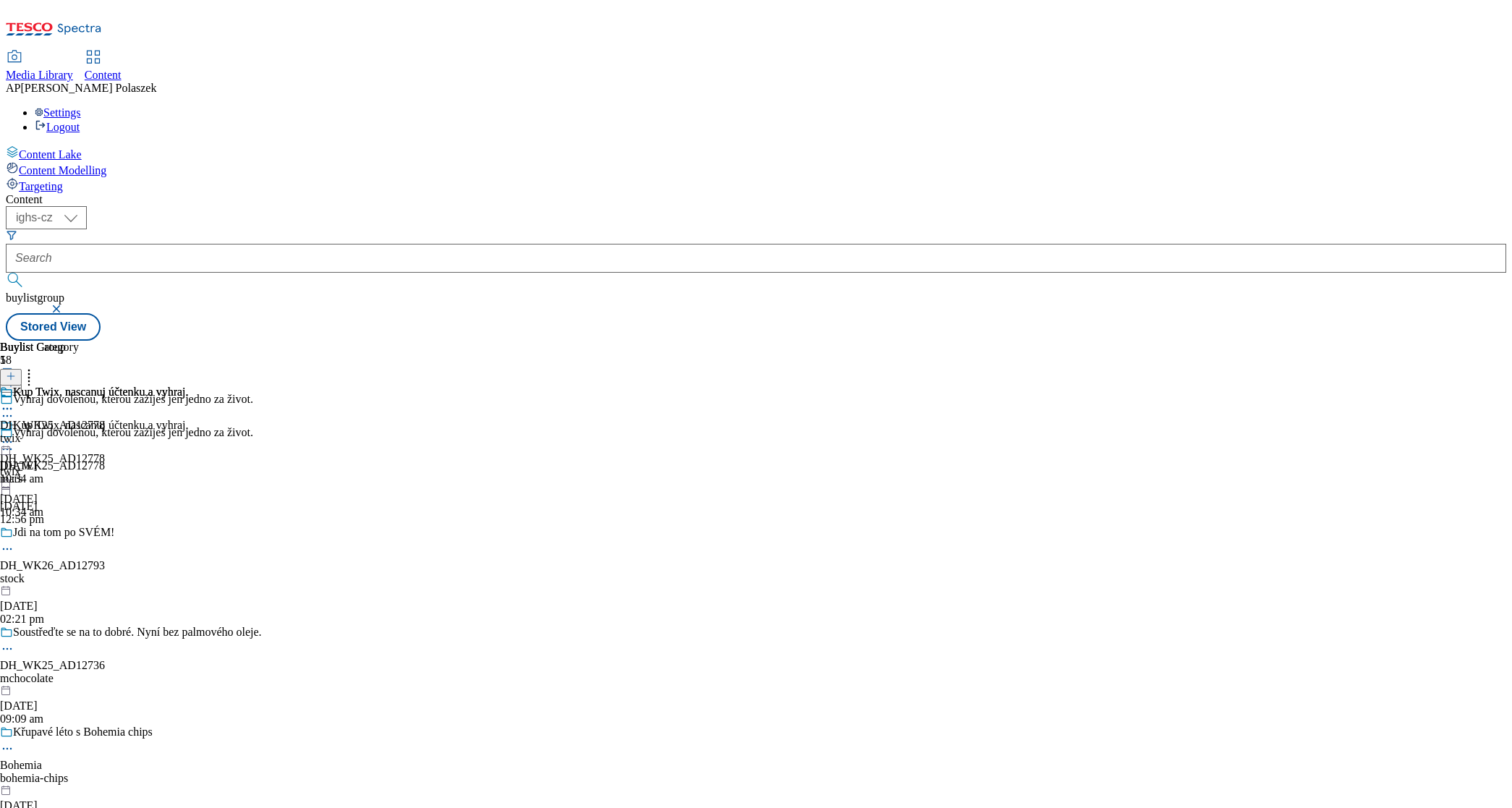
click at [15, 435] on icon at bounding box center [7, 442] width 15 height 15
click at [79, 534] on span "Preview" at bounding box center [62, 539] width 34 height 11
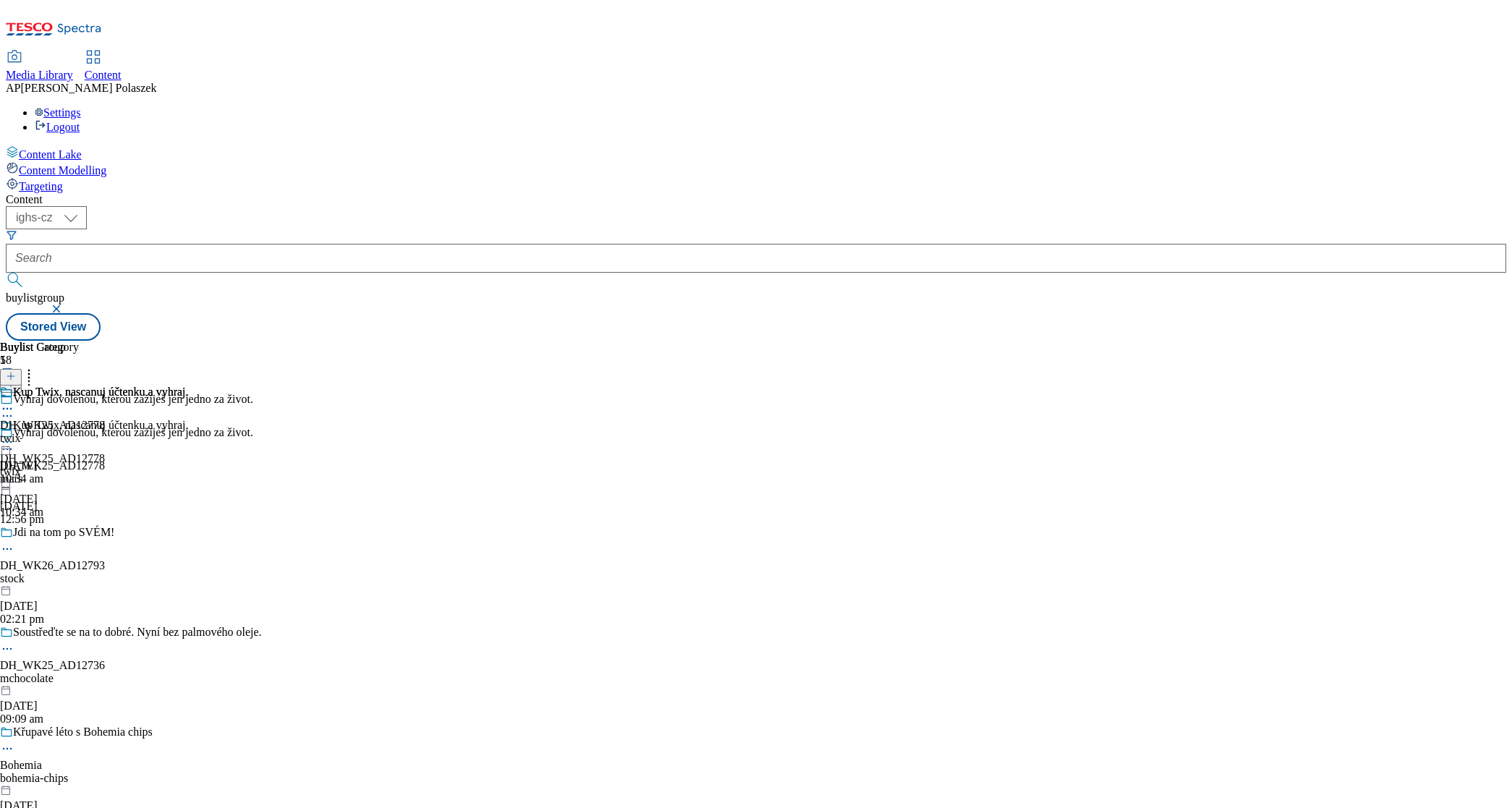
click at [15, 435] on icon at bounding box center [7, 442] width 15 height 15
click at [653, 193] on div "Content ( optional ) ighs-cz ighs-hu ighs-sk ighs-cz buylistgroup Stored View B…" at bounding box center [756, 267] width 1500 height 147
click at [15, 401] on icon at bounding box center [7, 408] width 15 height 15
click at [79, 501] on span "Preview" at bounding box center [62, 506] width 34 height 11
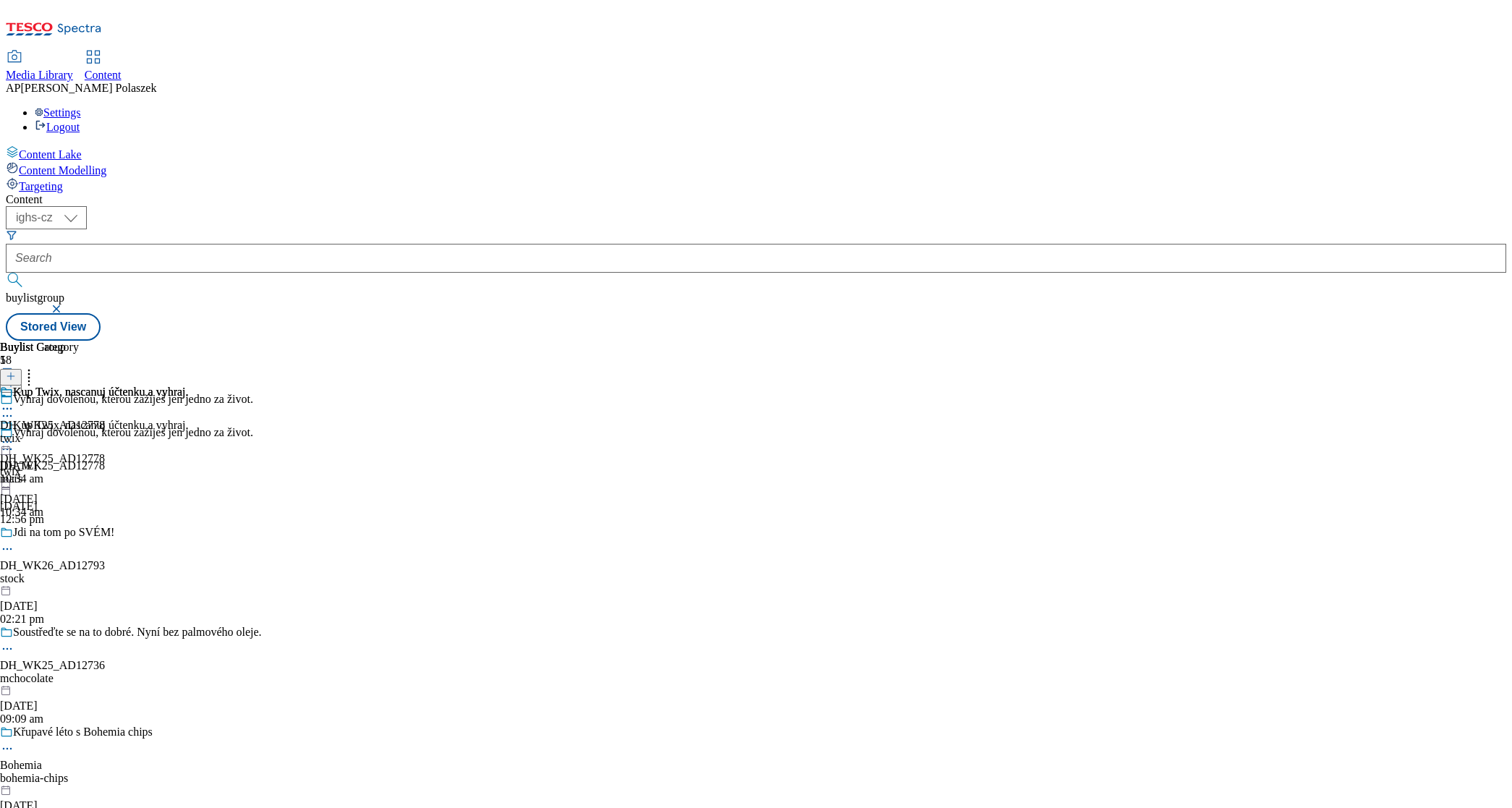
click at [73, 69] on span "Media Library" at bounding box center [39, 75] width 68 height 12
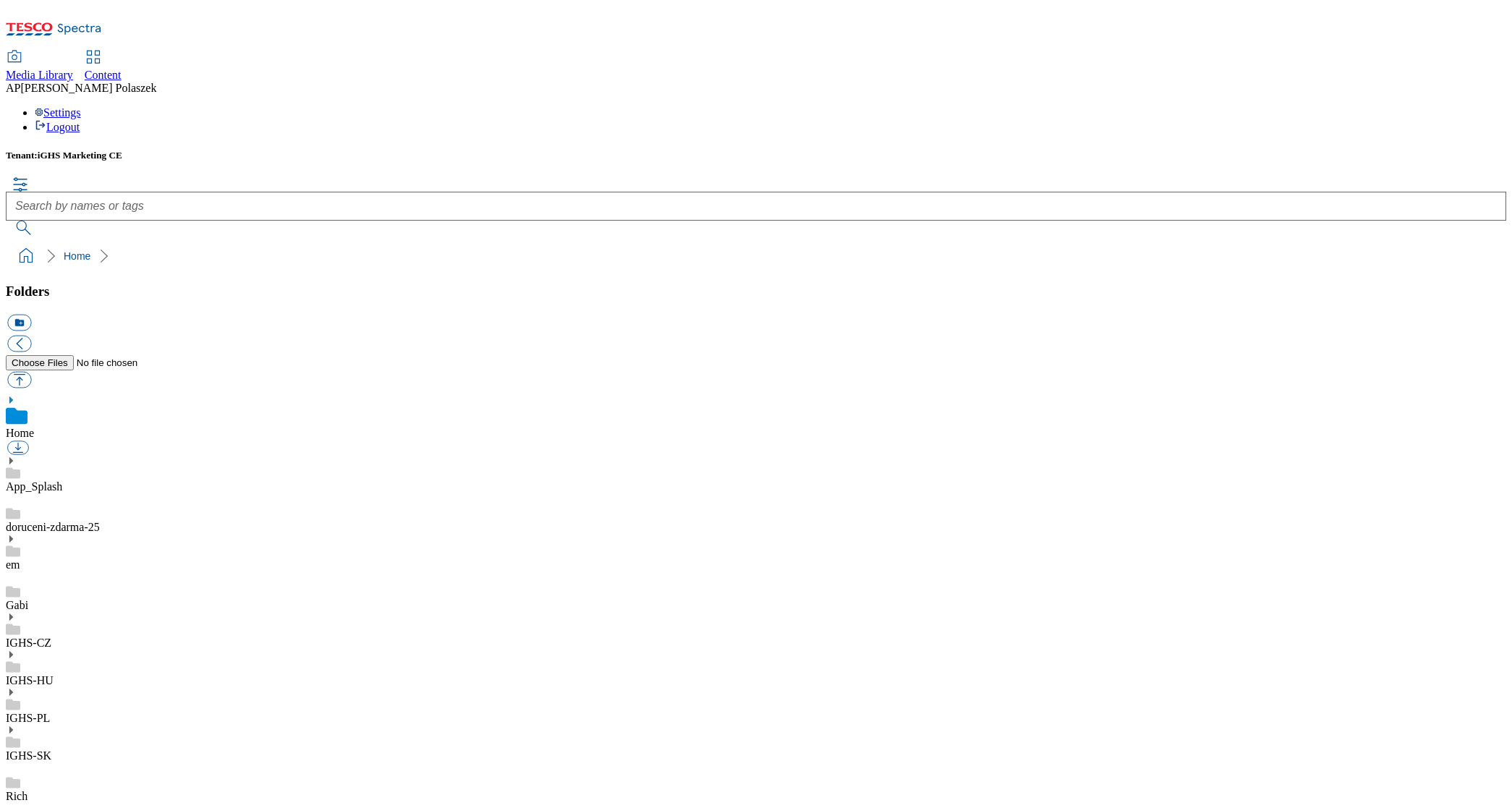
click at [16, 612] on icon at bounding box center [10, 616] width 10 height 10
click at [13, 613] on use at bounding box center [11, 616] width 4 height 7
click at [16, 596] on icon at bounding box center [10, 601] width 10 height 10
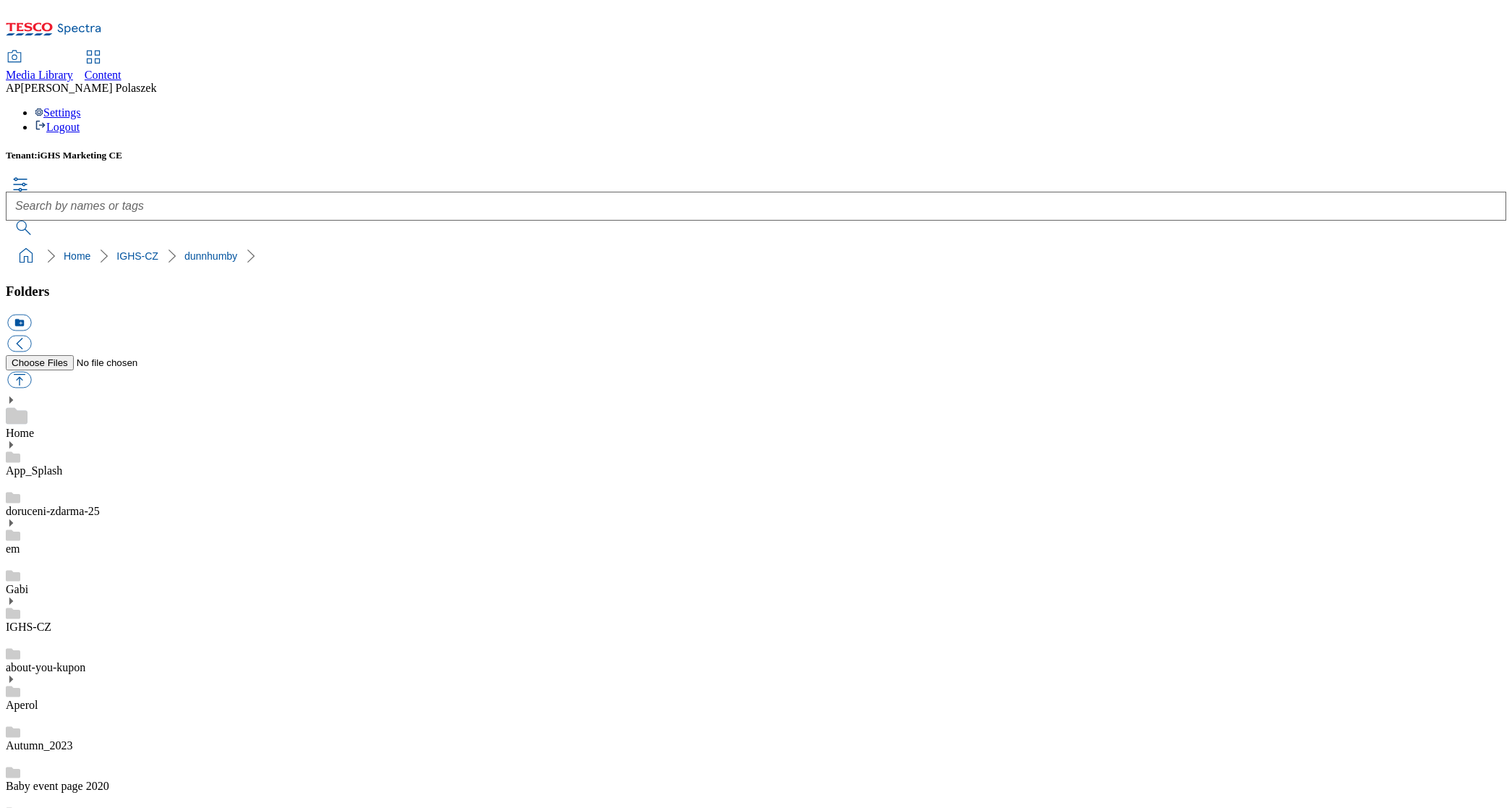
checkbox input "true"
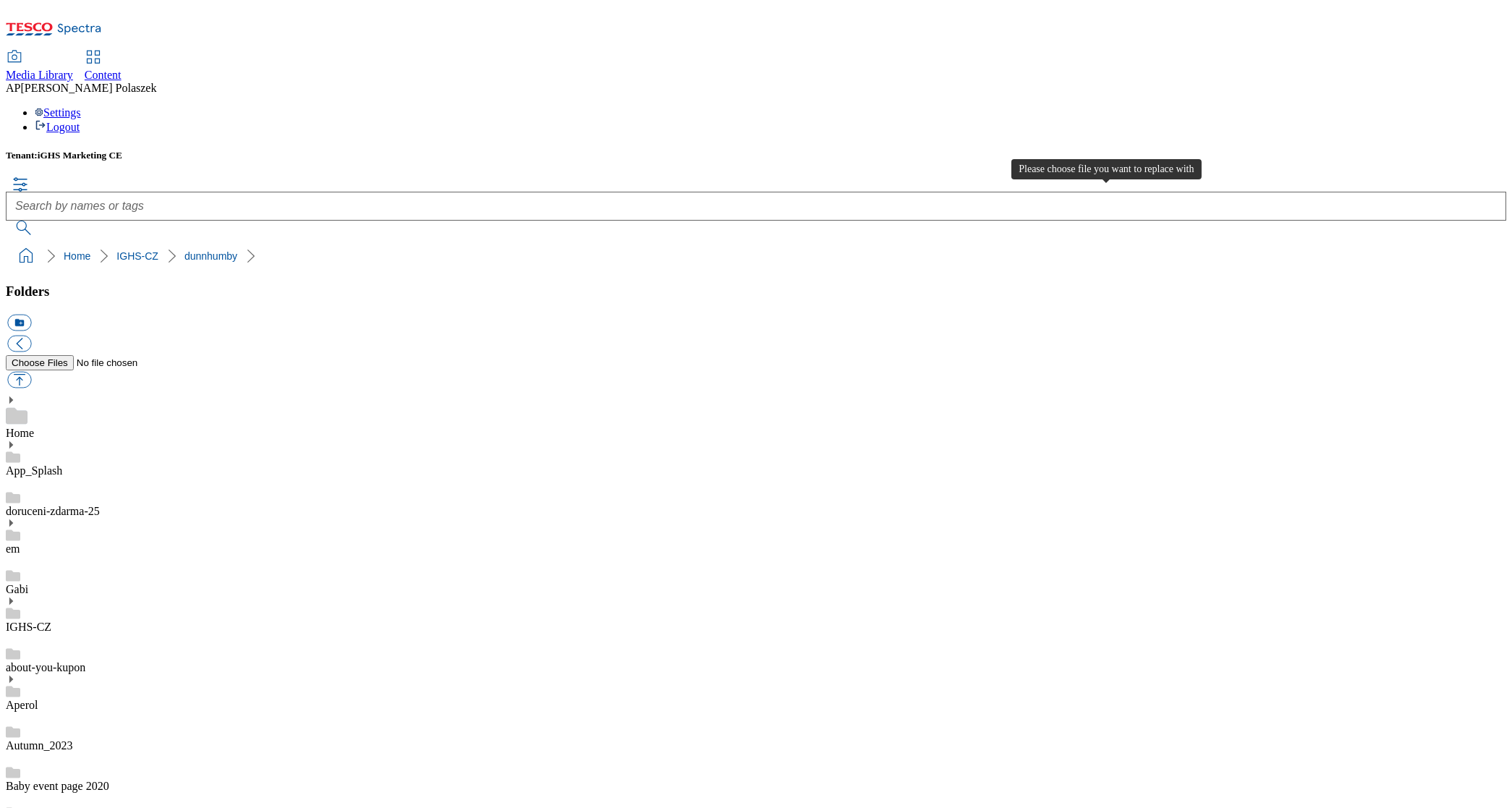
type input "C:\fakepath\018_Twix_EBA_Bannery_TESCO_1184x333px.jpg"
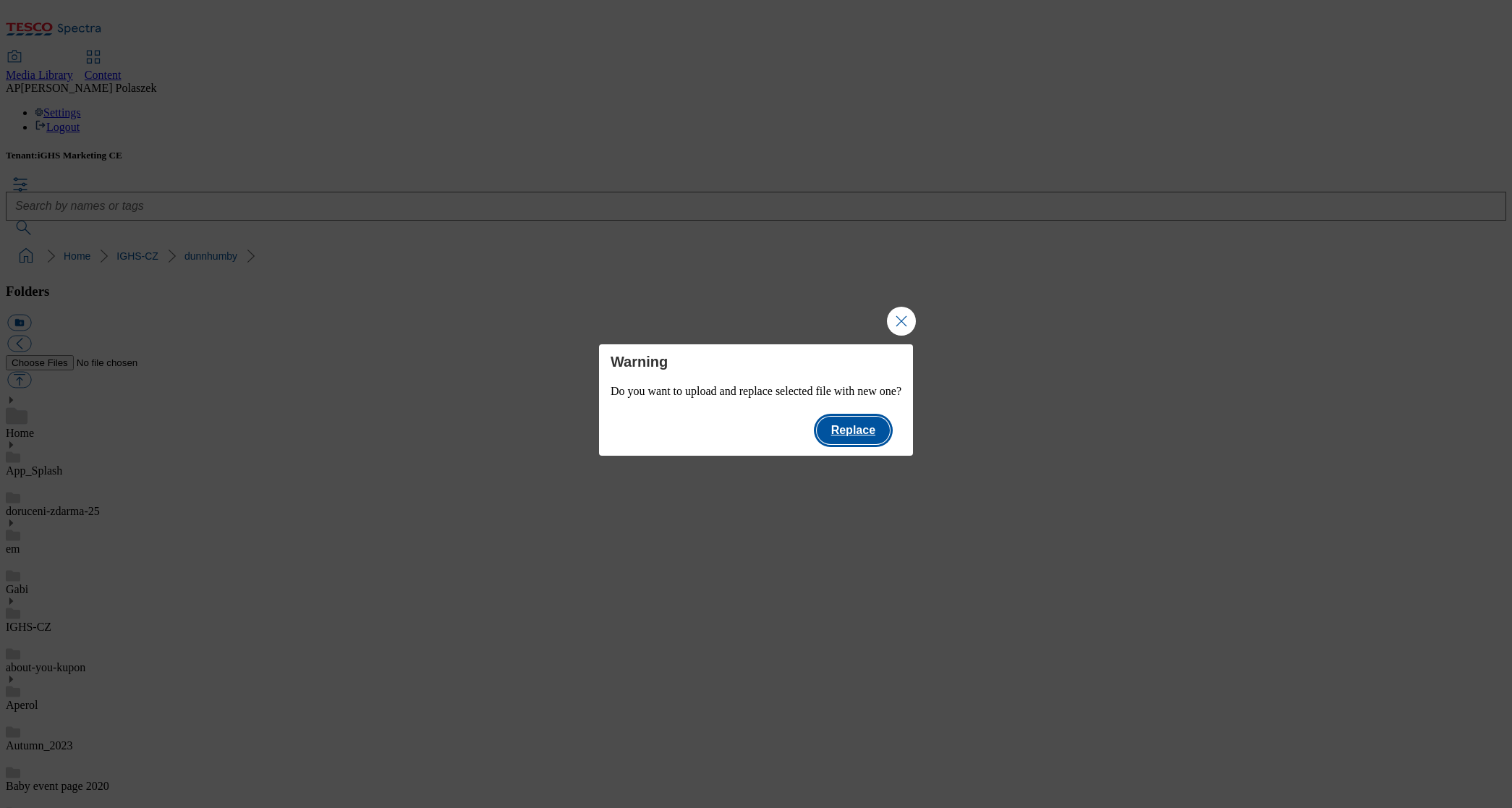
click at [867, 435] on button "Replace" at bounding box center [853, 430] width 73 height 27
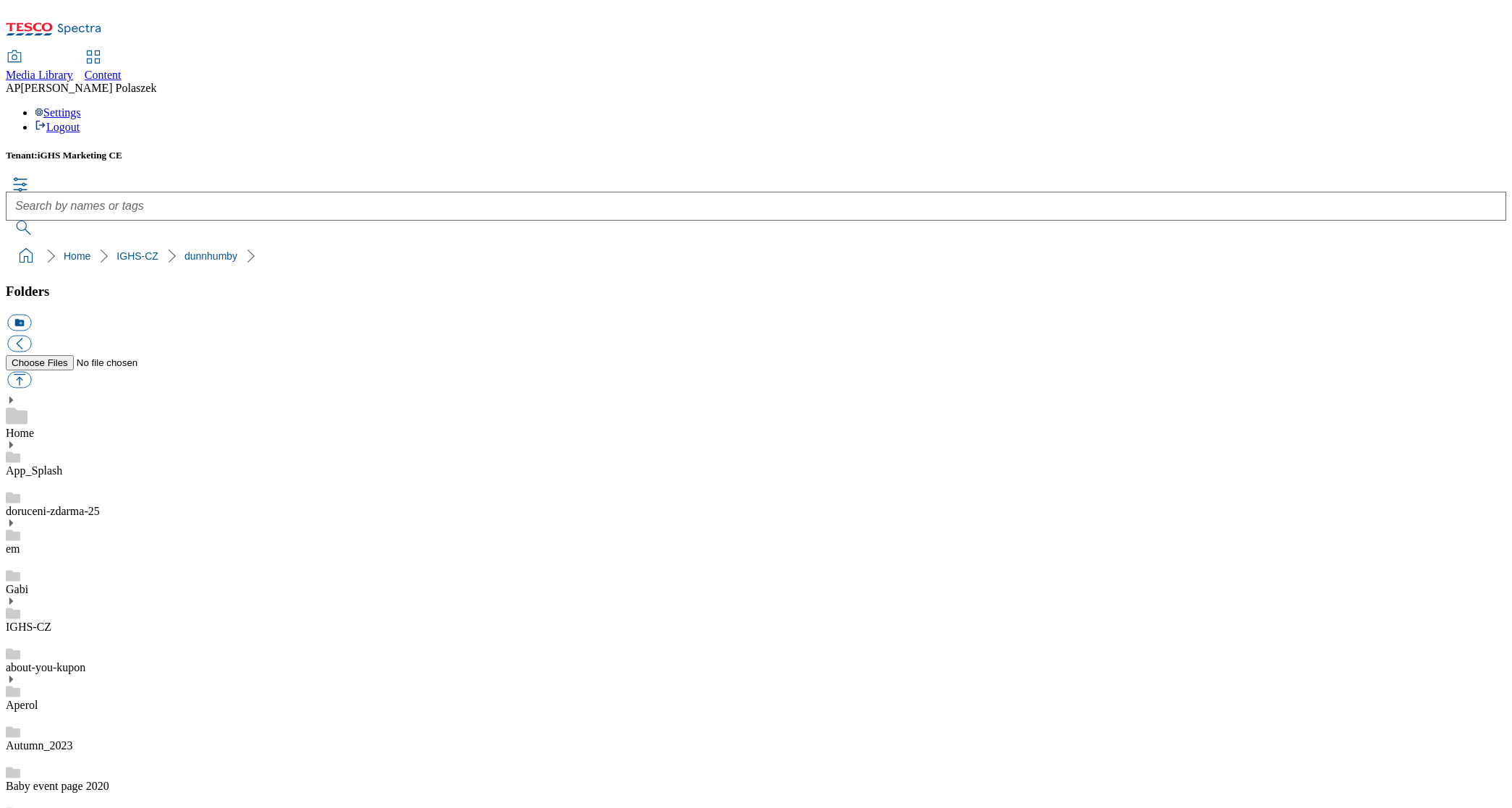
click at [122, 69] on span "Content" at bounding box center [103, 75] width 37 height 12
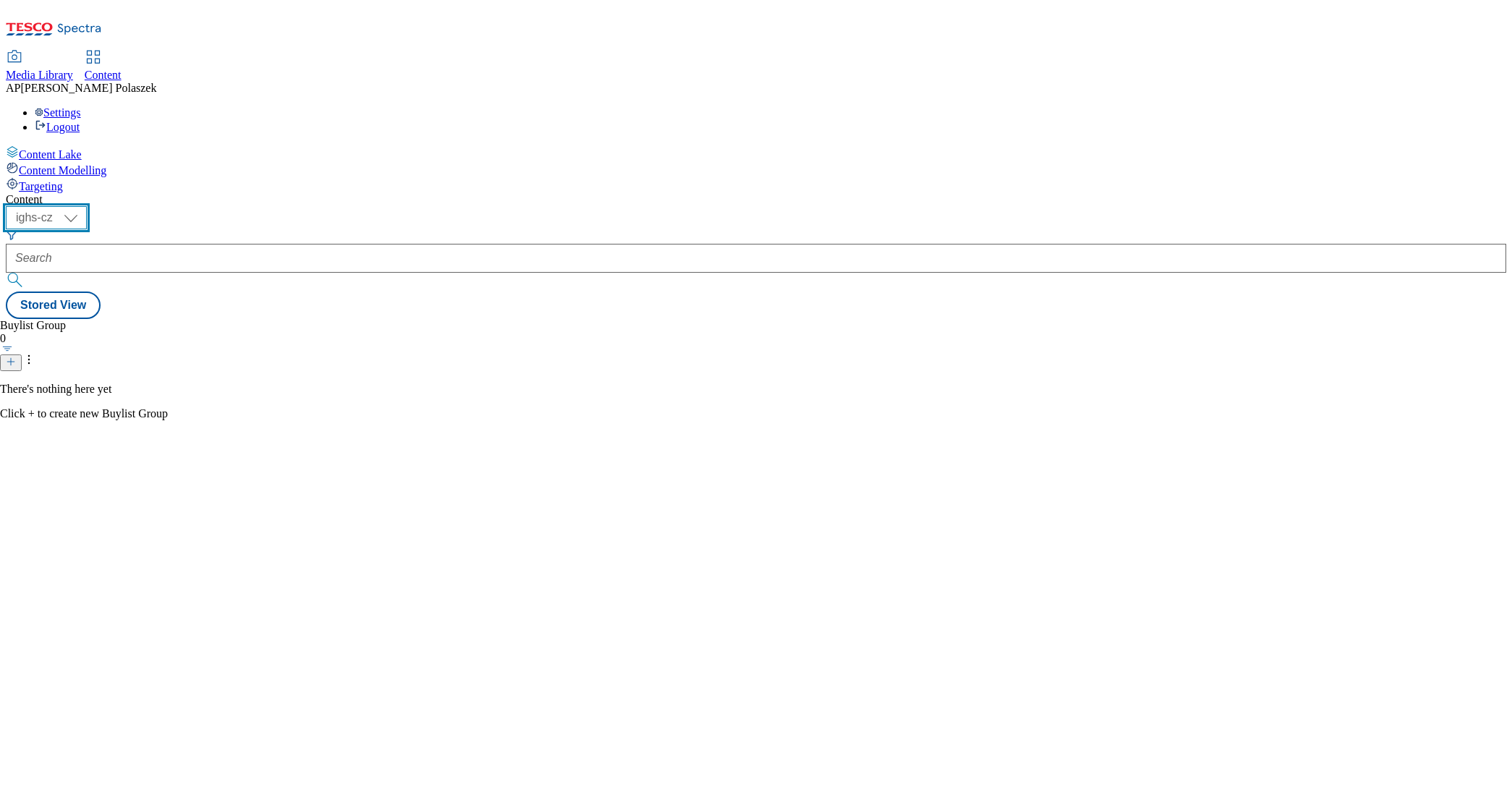
click at [87, 206] on select "ighs-cz ighs-hu ighs-sk" at bounding box center [46, 218] width 81 height 23
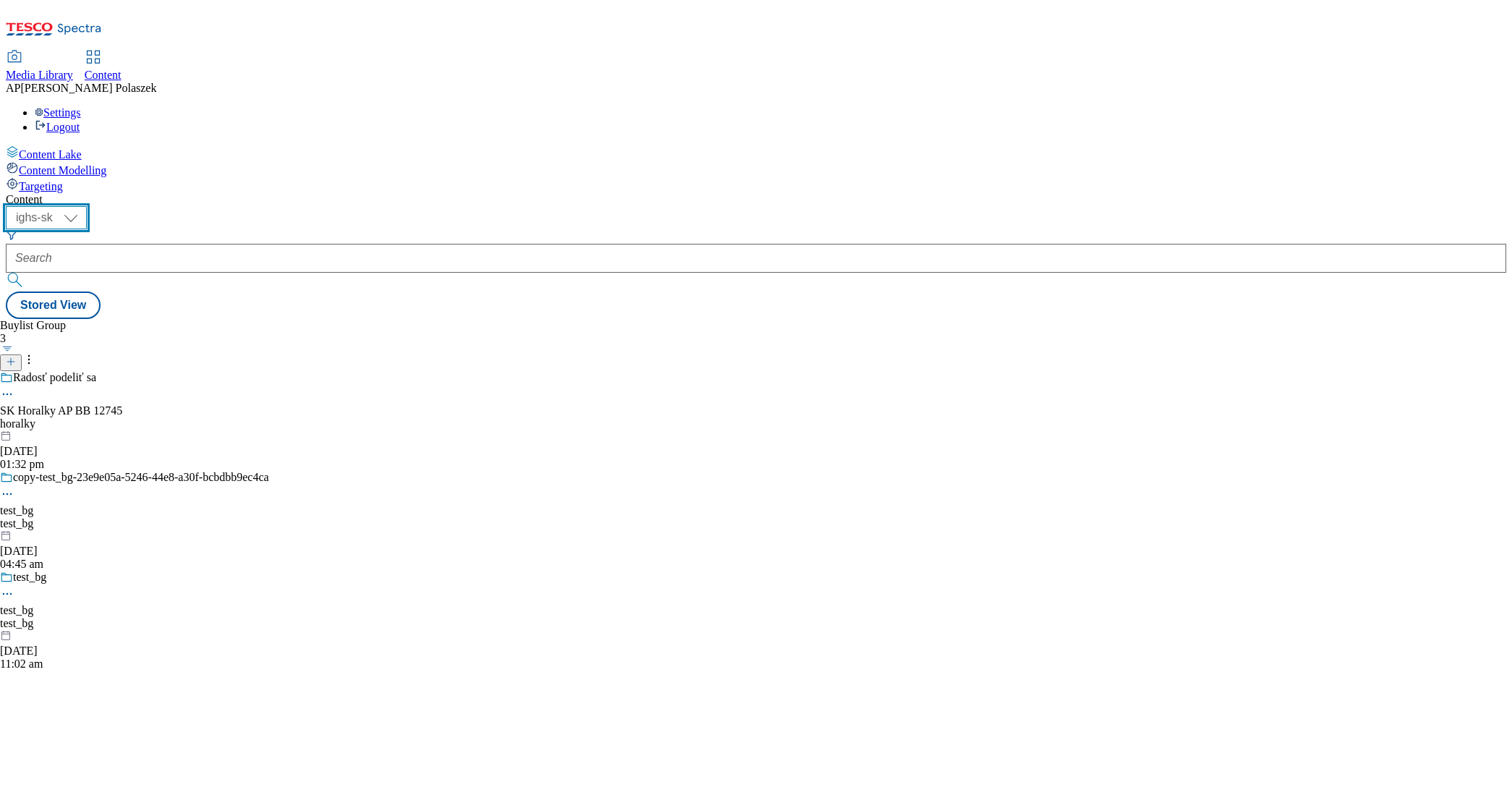
click at [87, 206] on select "ighs-cz ighs-hu ighs-sk" at bounding box center [46, 218] width 81 height 23
select select "ighs-cz"
click at [87, 206] on select "ighs-cz ighs-hu ighs-sk" at bounding box center [46, 218] width 81 height 23
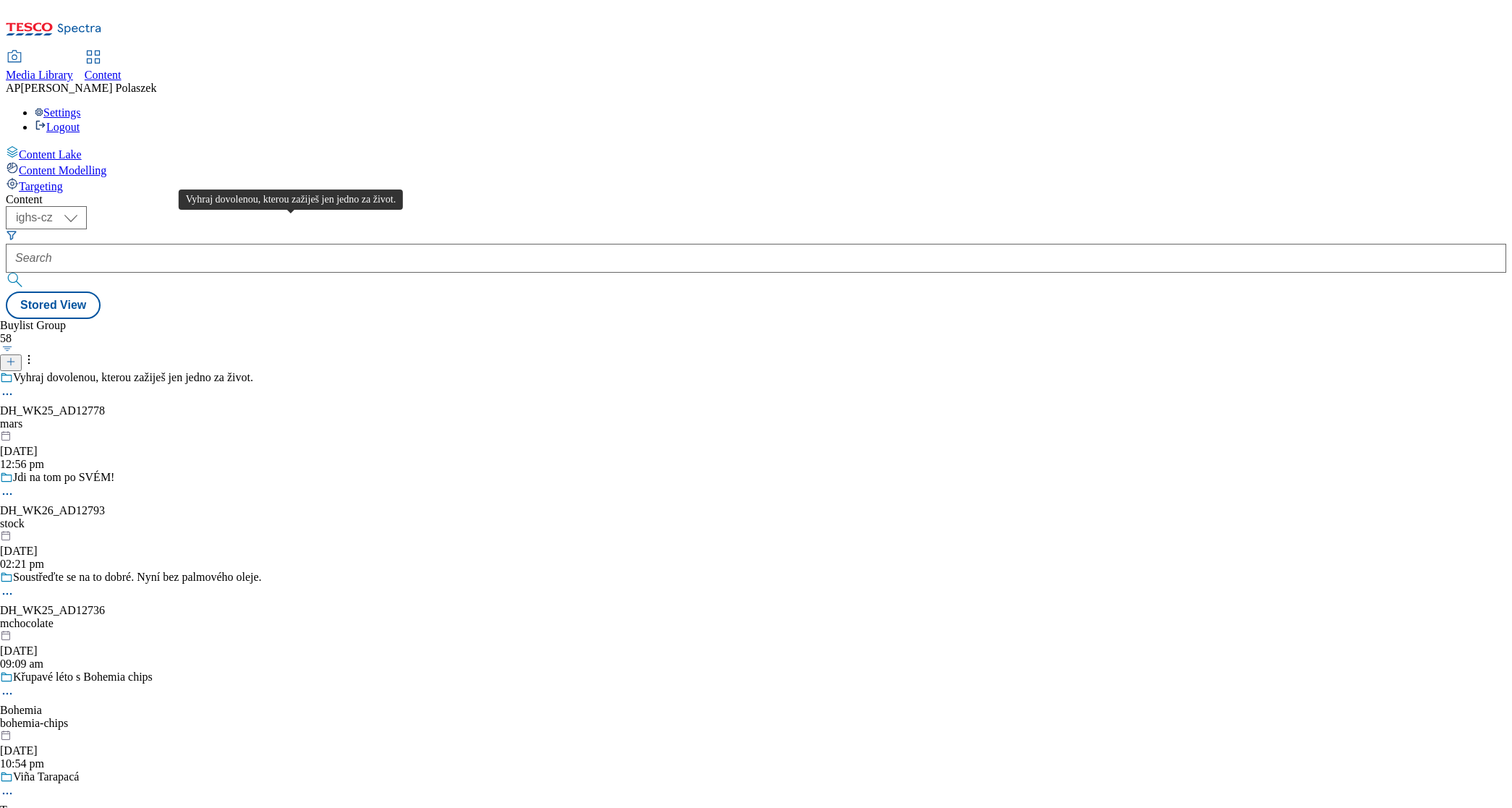
click at [253, 371] on div "Vyhraj dovolenou, kterou zažiješ jen jedno za život." at bounding box center [133, 377] width 240 height 13
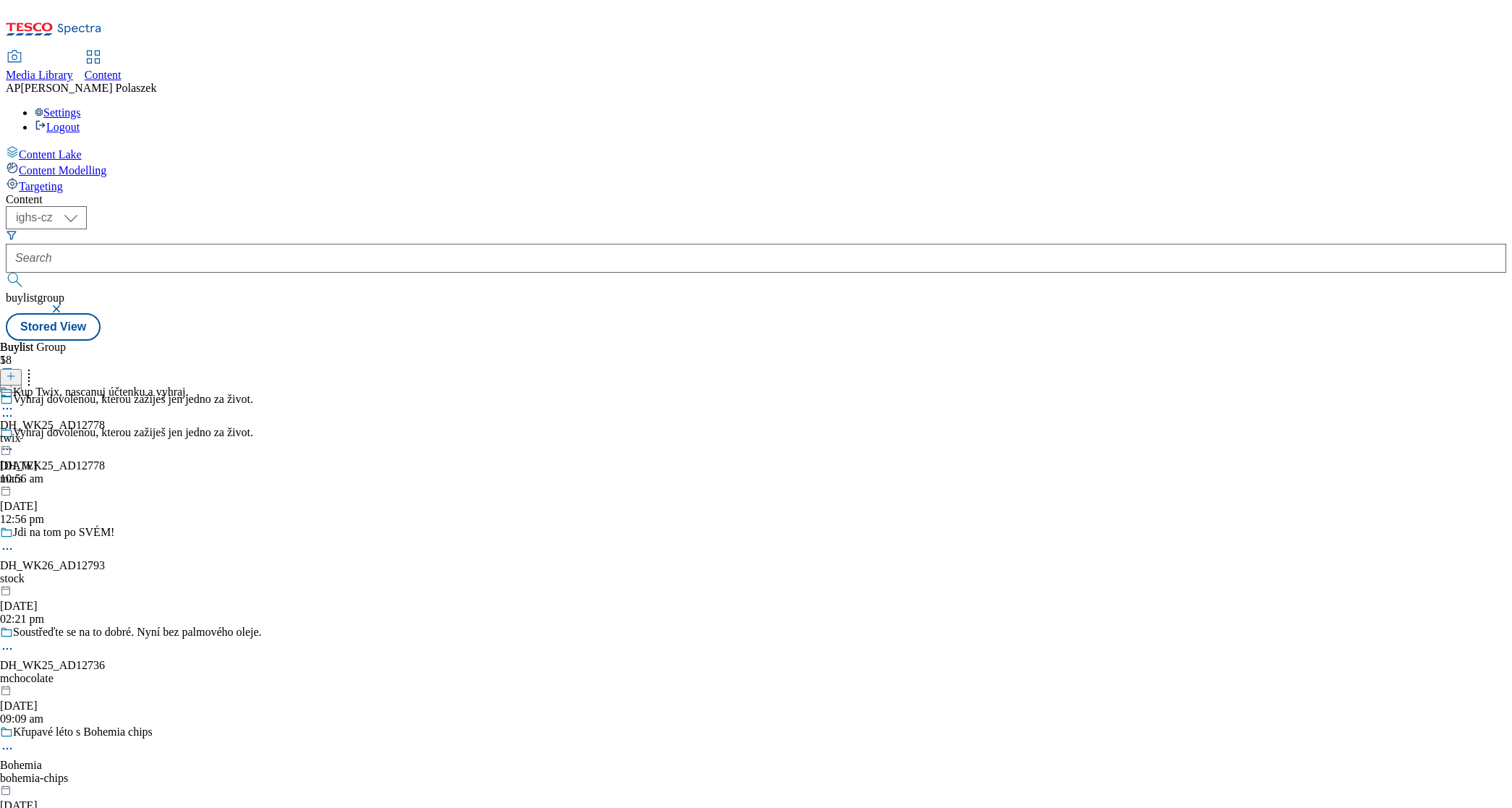
click at [15, 401] on icon at bounding box center [7, 408] width 15 height 15
click at [864, 341] on div "Buylist Group 58 Vyhraj dovolenou, kterou zažiješ jen jedno za život. Vyhraj do…" at bounding box center [756, 341] width 1500 height 0
click at [122, 69] on span "Content" at bounding box center [103, 75] width 37 height 12
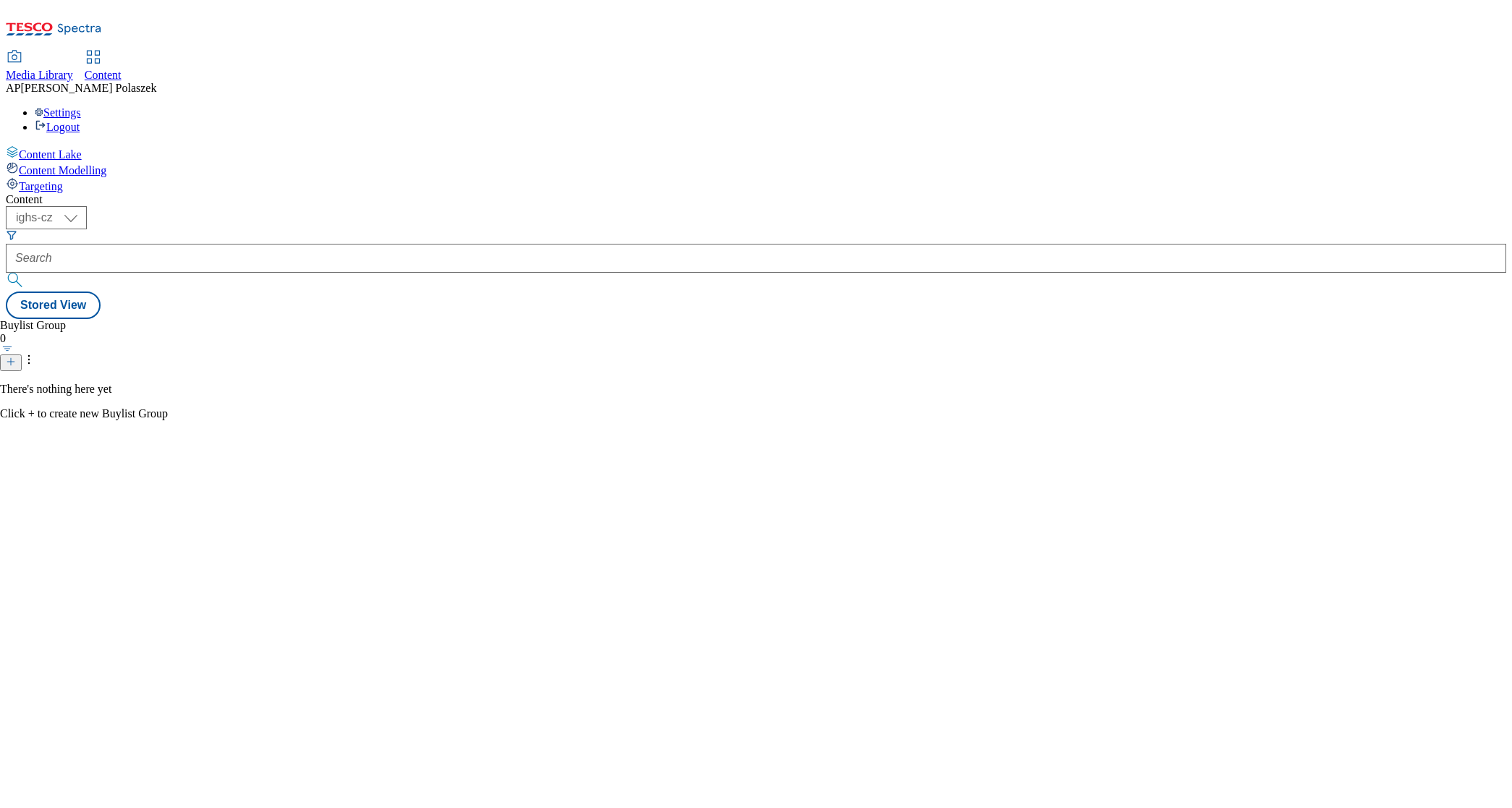
click at [73, 69] on span "Media Library" at bounding box center [39, 75] width 68 height 12
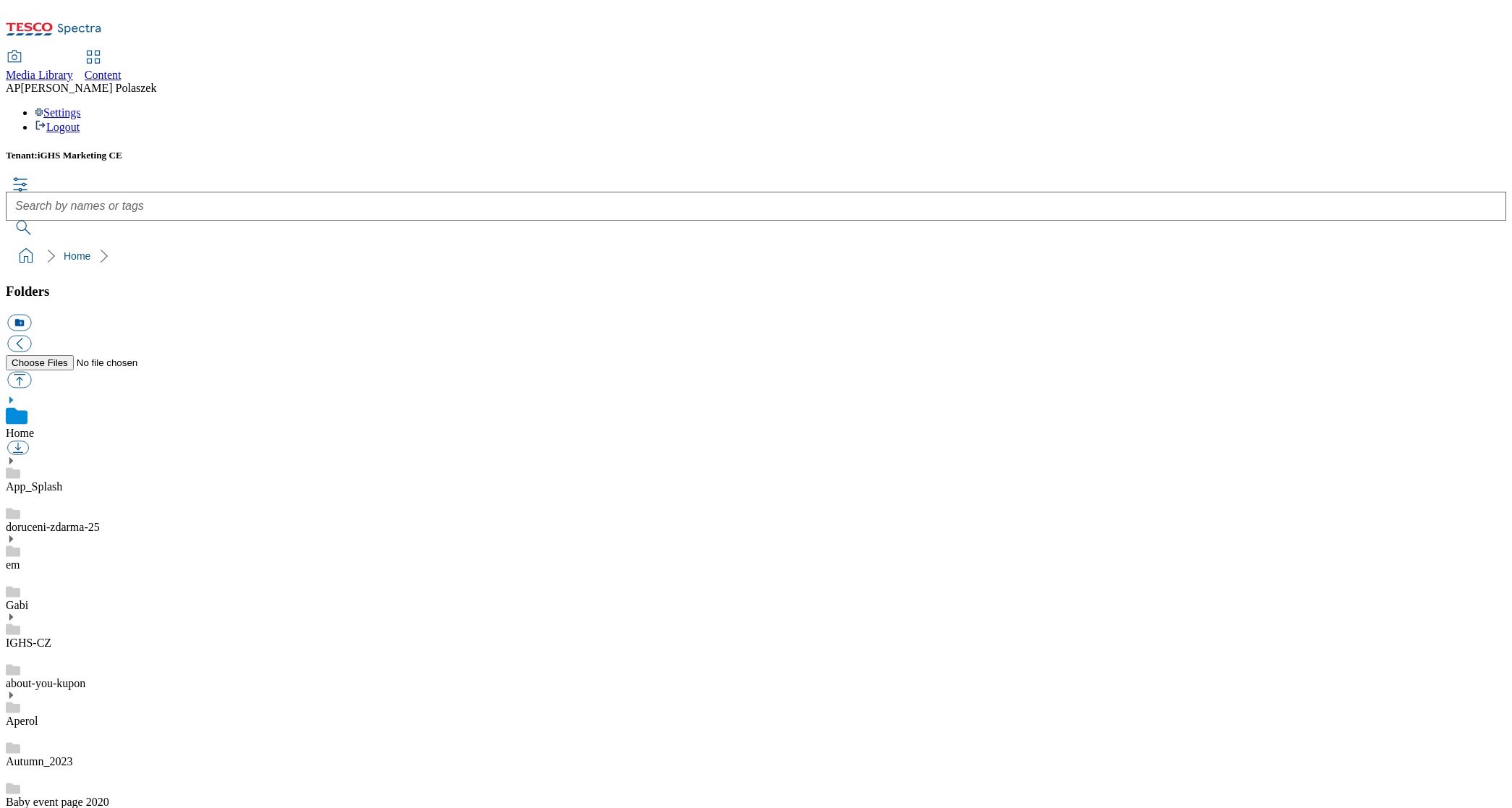
click at [16, 612] on icon at bounding box center [10, 616] width 10 height 10
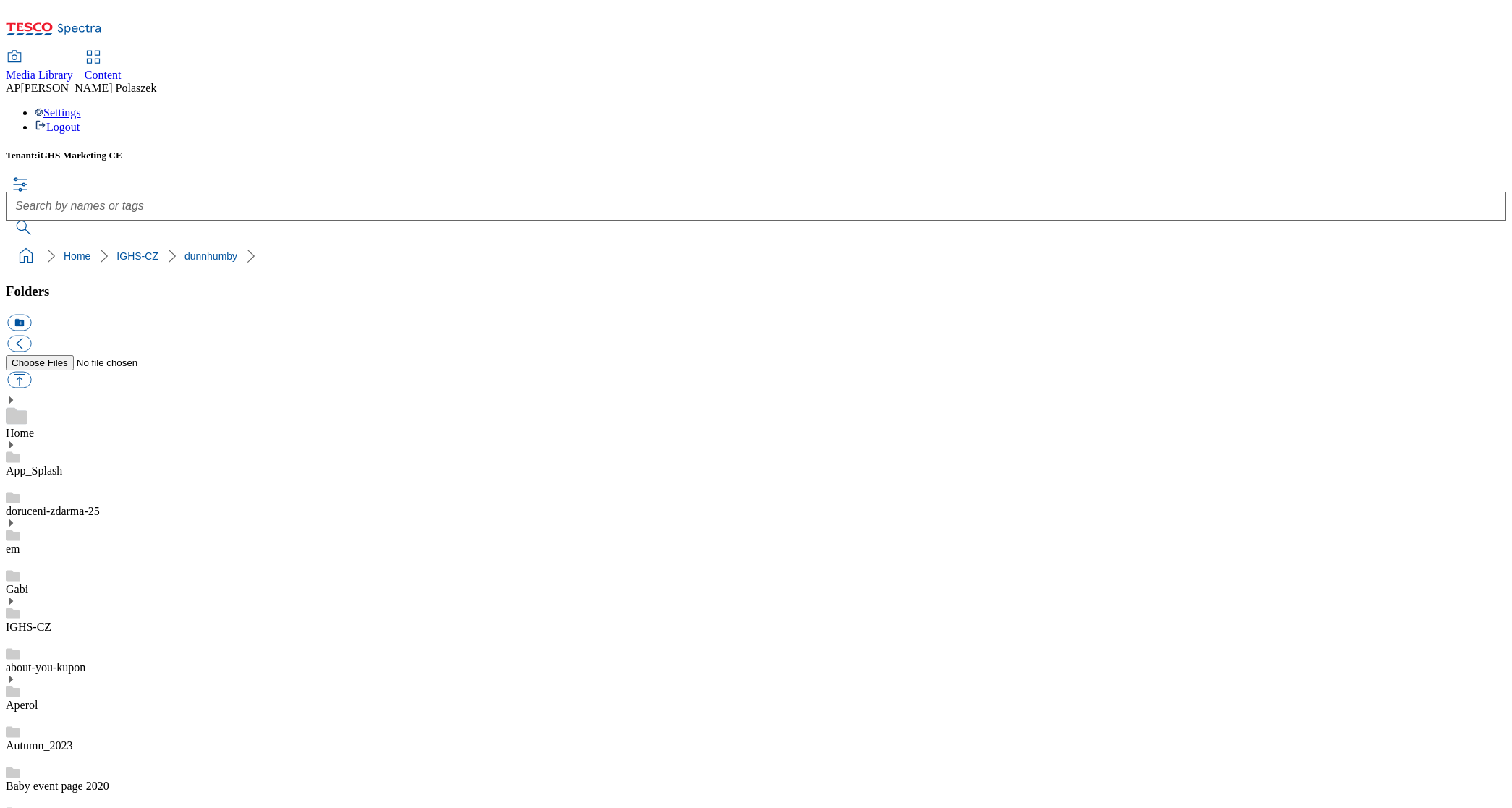
checkbox input "true"
type input "C:\fakepath\018_Twix_EBA_Bannery_TESCO_1184x333px.jpg"
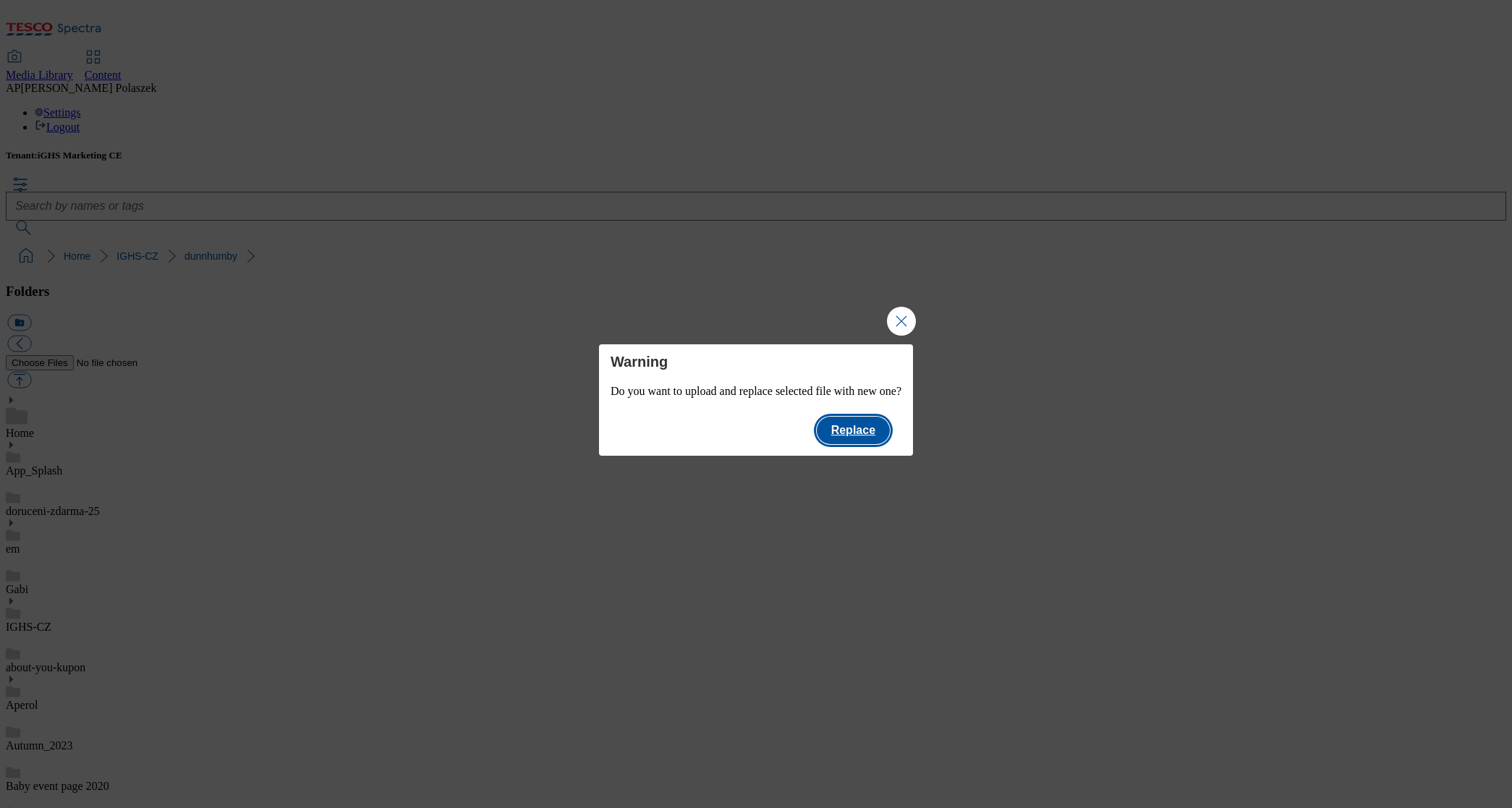
click at [881, 439] on button "Replace" at bounding box center [853, 430] width 73 height 27
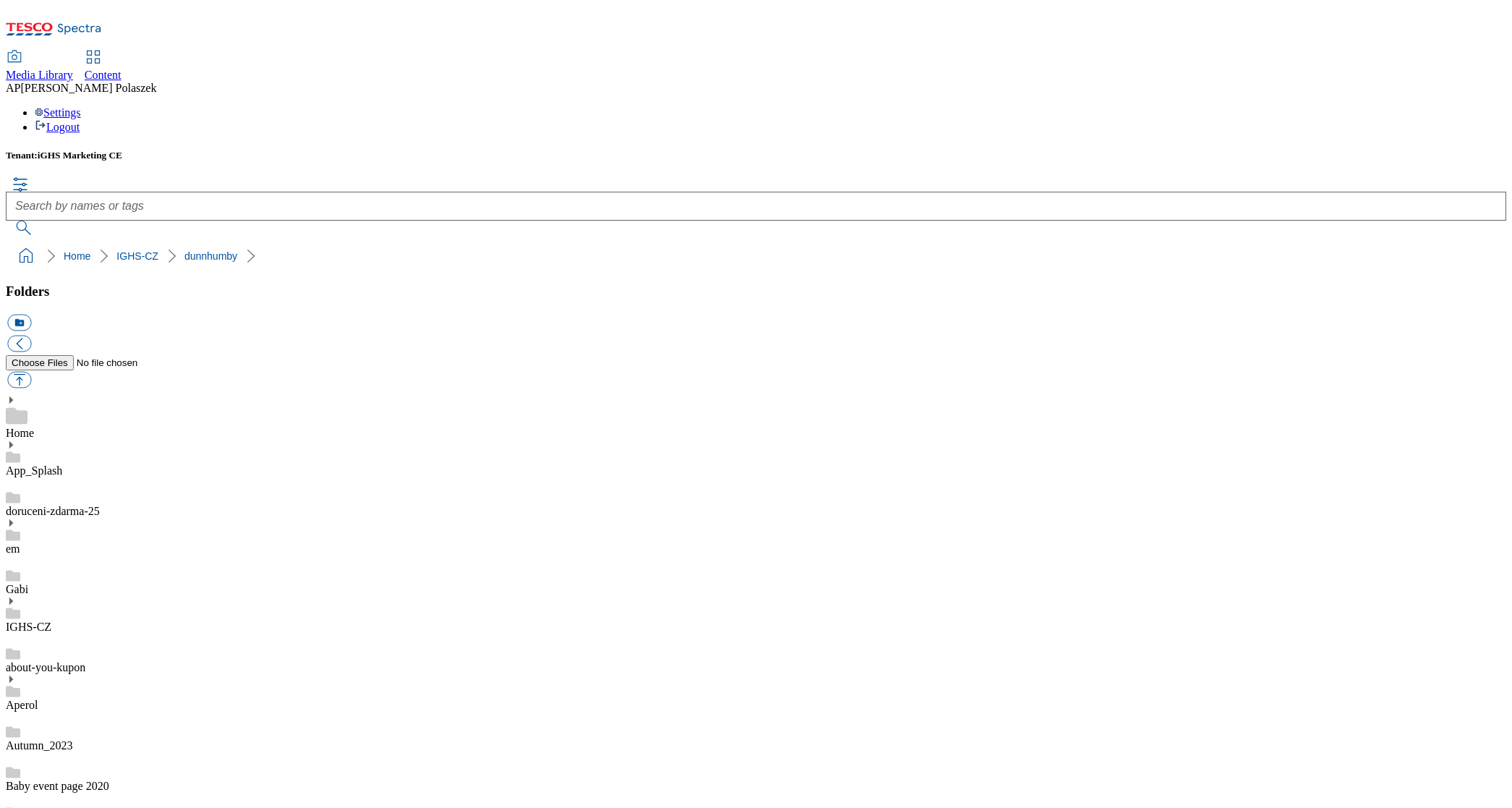
click at [122, 69] on span "Content" at bounding box center [103, 75] width 37 height 12
